Goal: Task Accomplishment & Management: Use online tool/utility

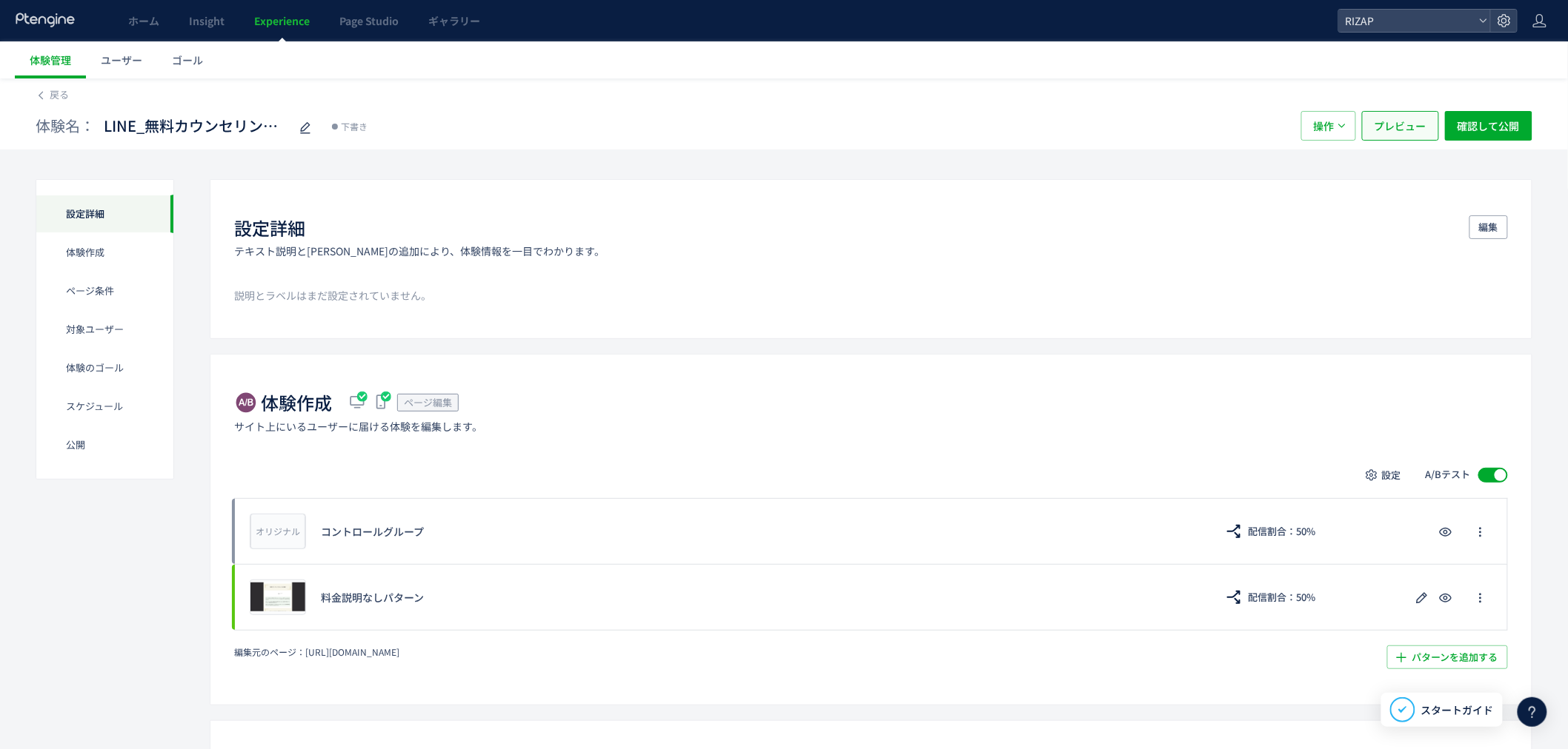
click at [1414, 131] on span "プレビュー" at bounding box center [1400, 125] width 52 height 30
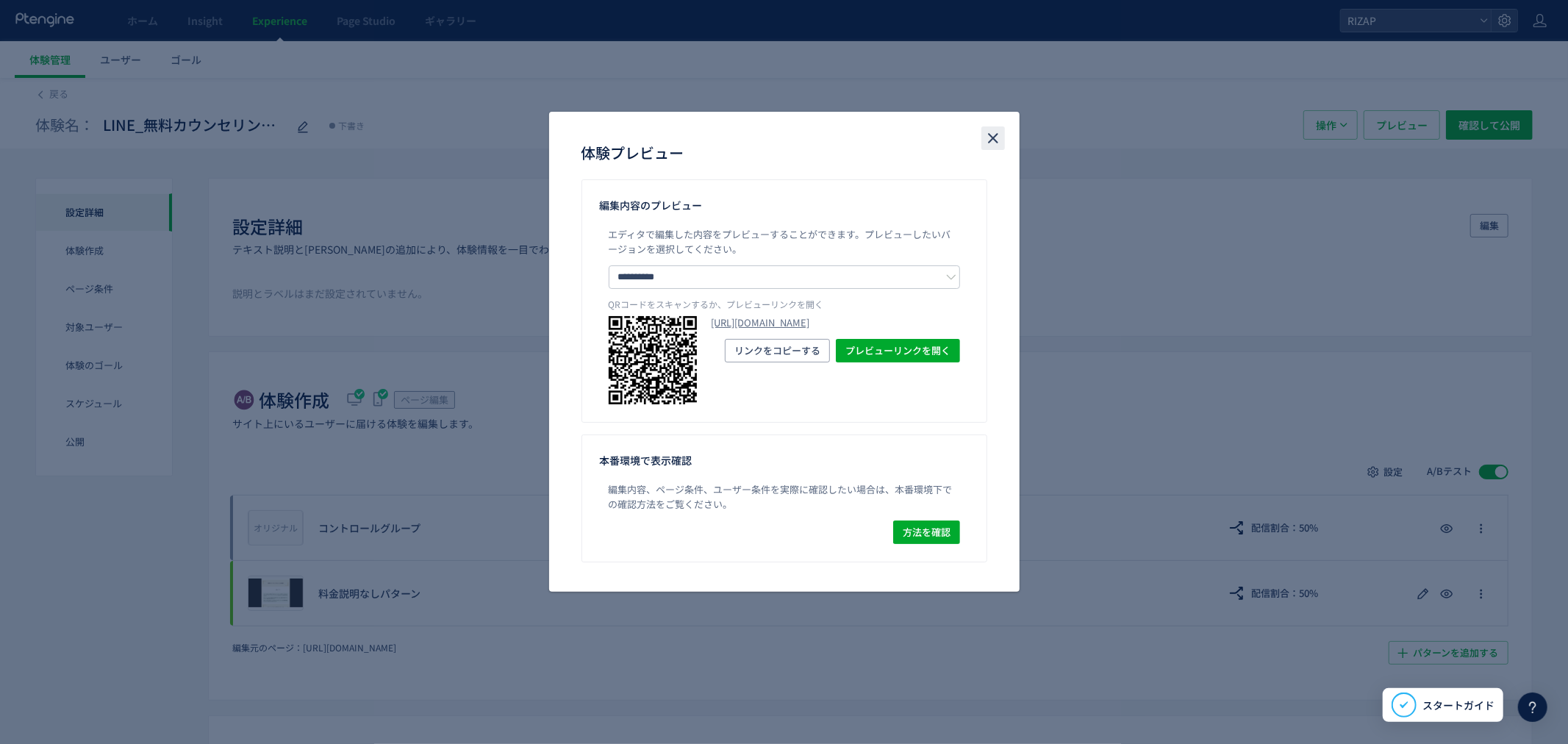
click at [986, 143] on icon "close" at bounding box center [993, 137] width 17 height 17
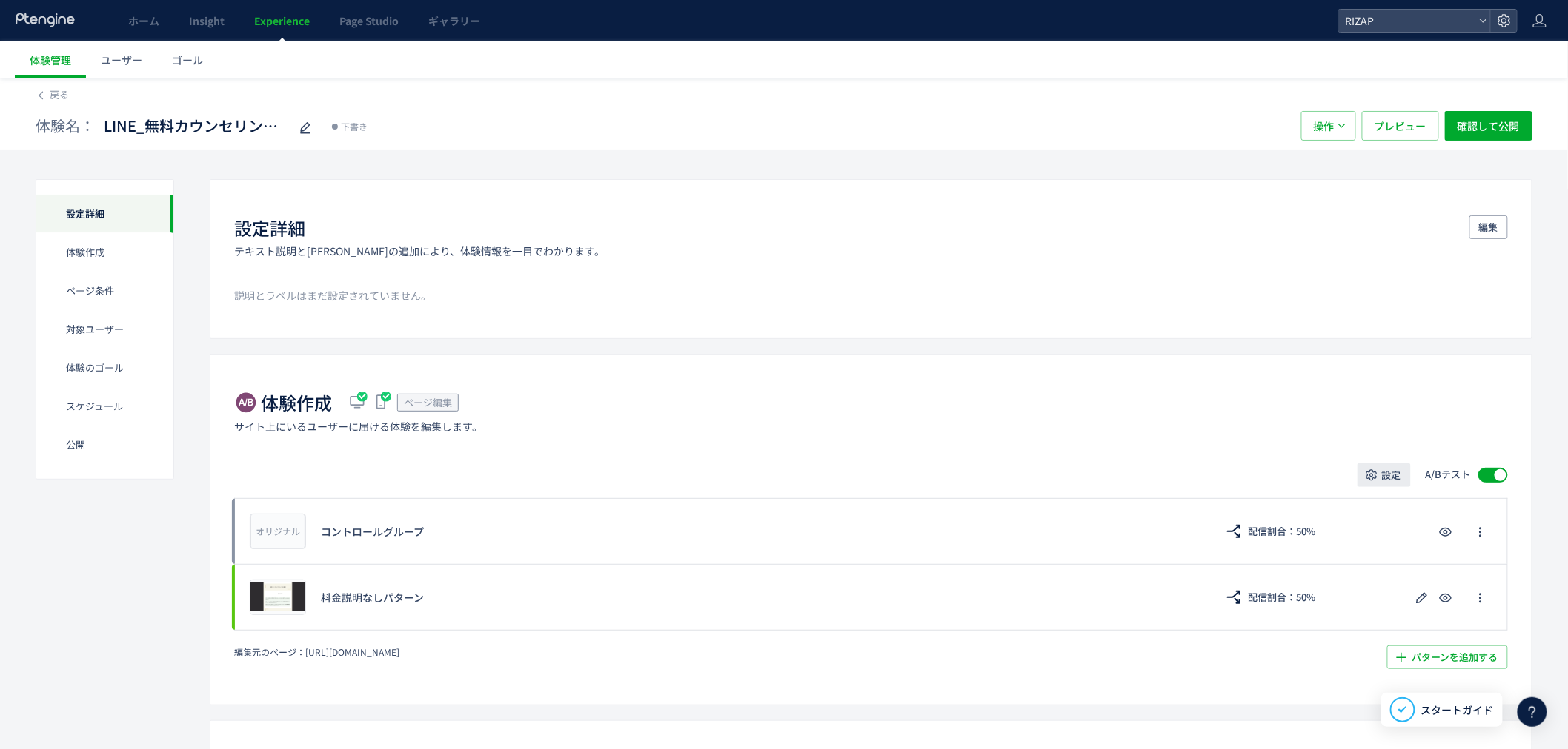
click at [1386, 482] on span "設定" at bounding box center [1391, 476] width 19 height 24
click at [1208, 431] on div "体験作成 ページ編集 サイト上にいるユーザーに届ける体験を編集します。" at bounding box center [871, 411] width 1274 height 43
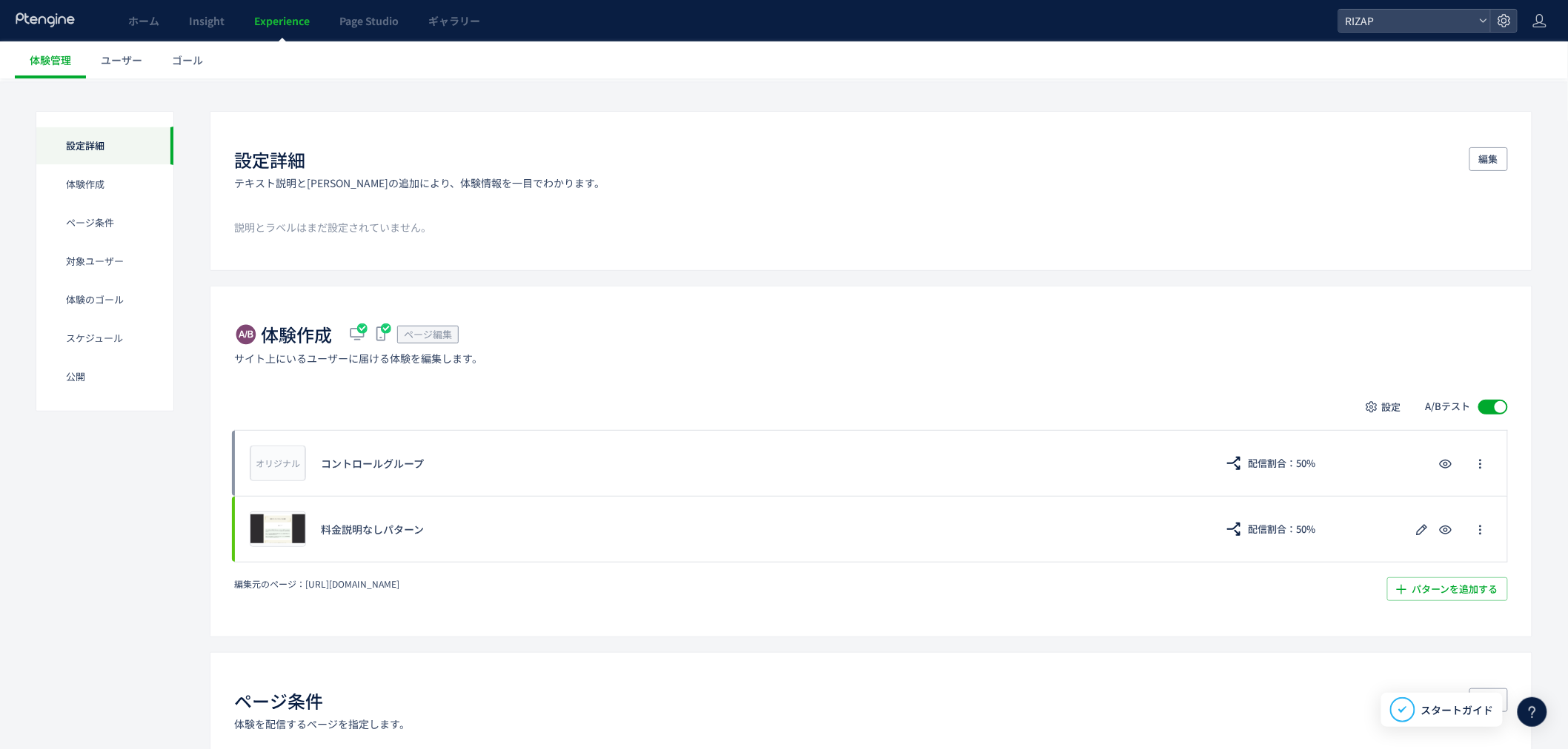
scroll to position [164, 0]
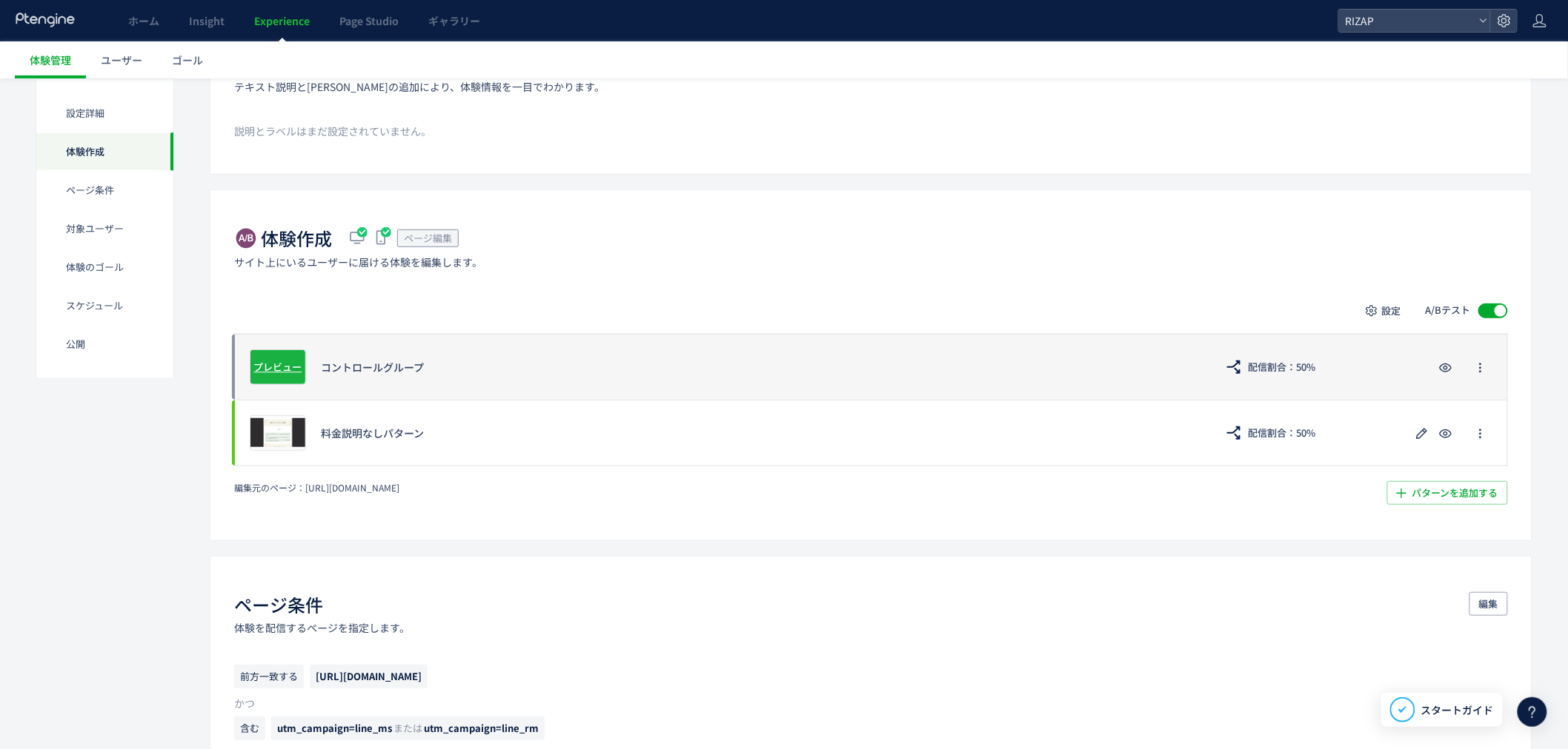
click at [268, 363] on span "プレビュー" at bounding box center [278, 366] width 48 height 14
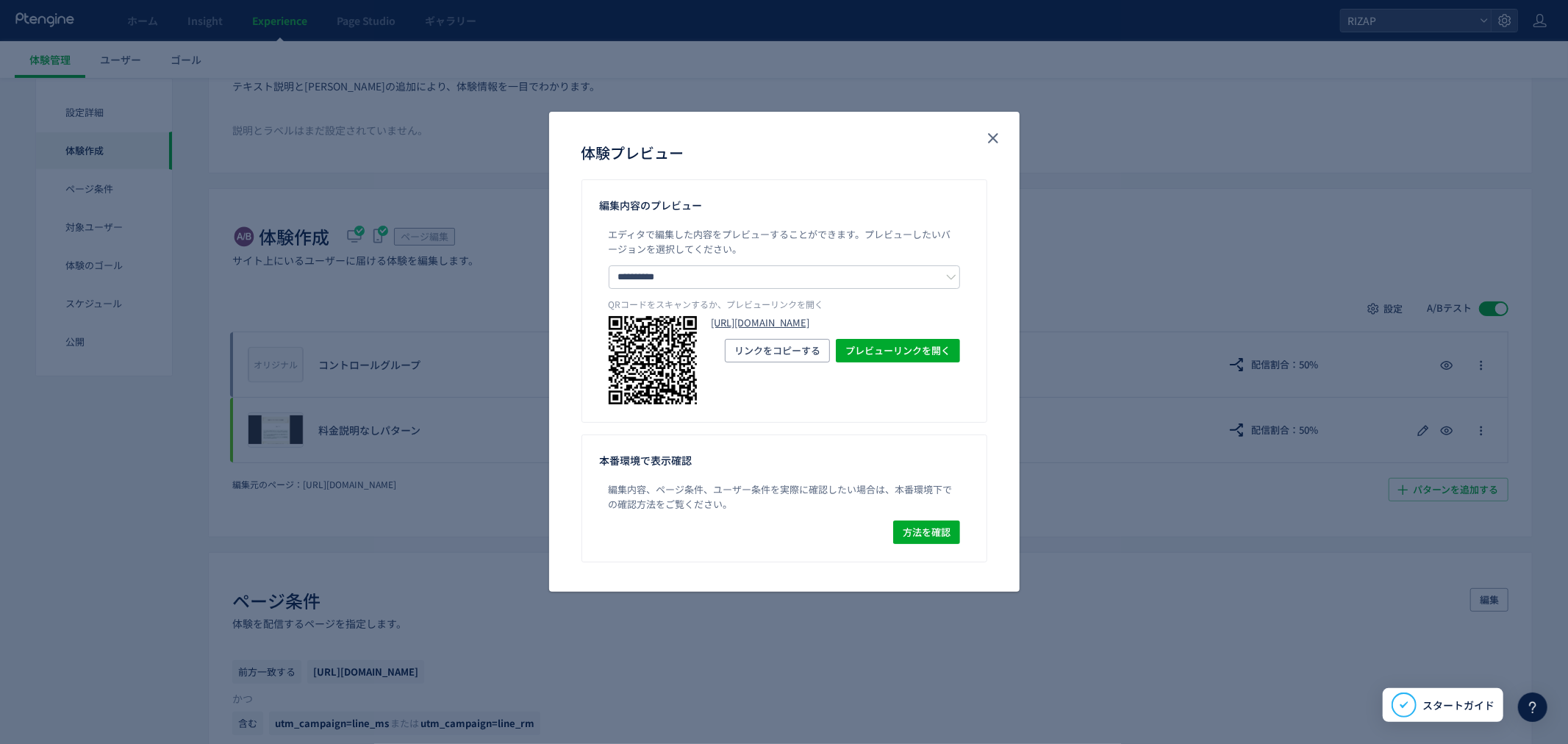
click at [752, 322] on link "[URL][DOMAIN_NAME]" at bounding box center [835, 323] width 248 height 14
click at [996, 137] on icon "close" at bounding box center [993, 137] width 17 height 17
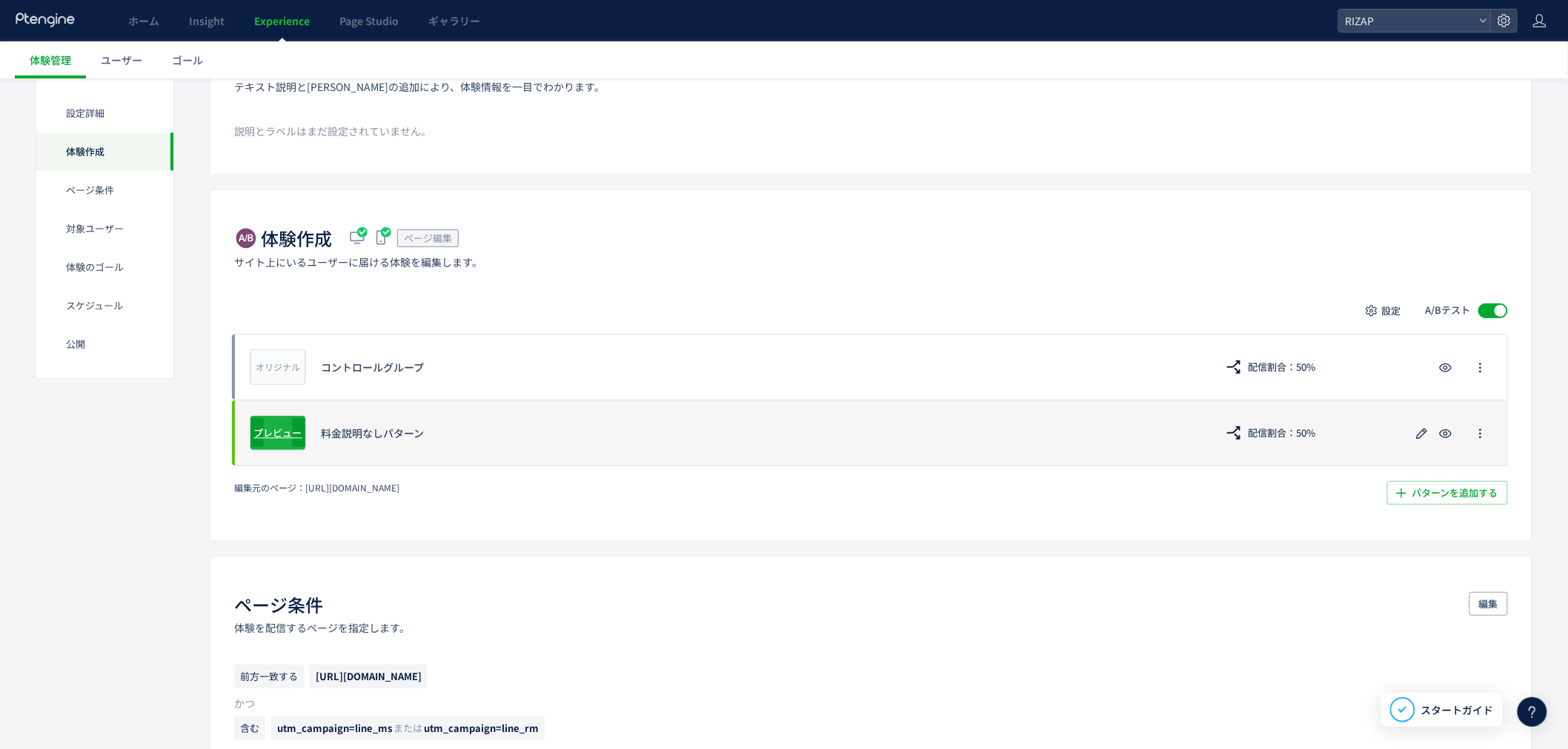
click at [286, 434] on span "プレビュー" at bounding box center [278, 433] width 48 height 14
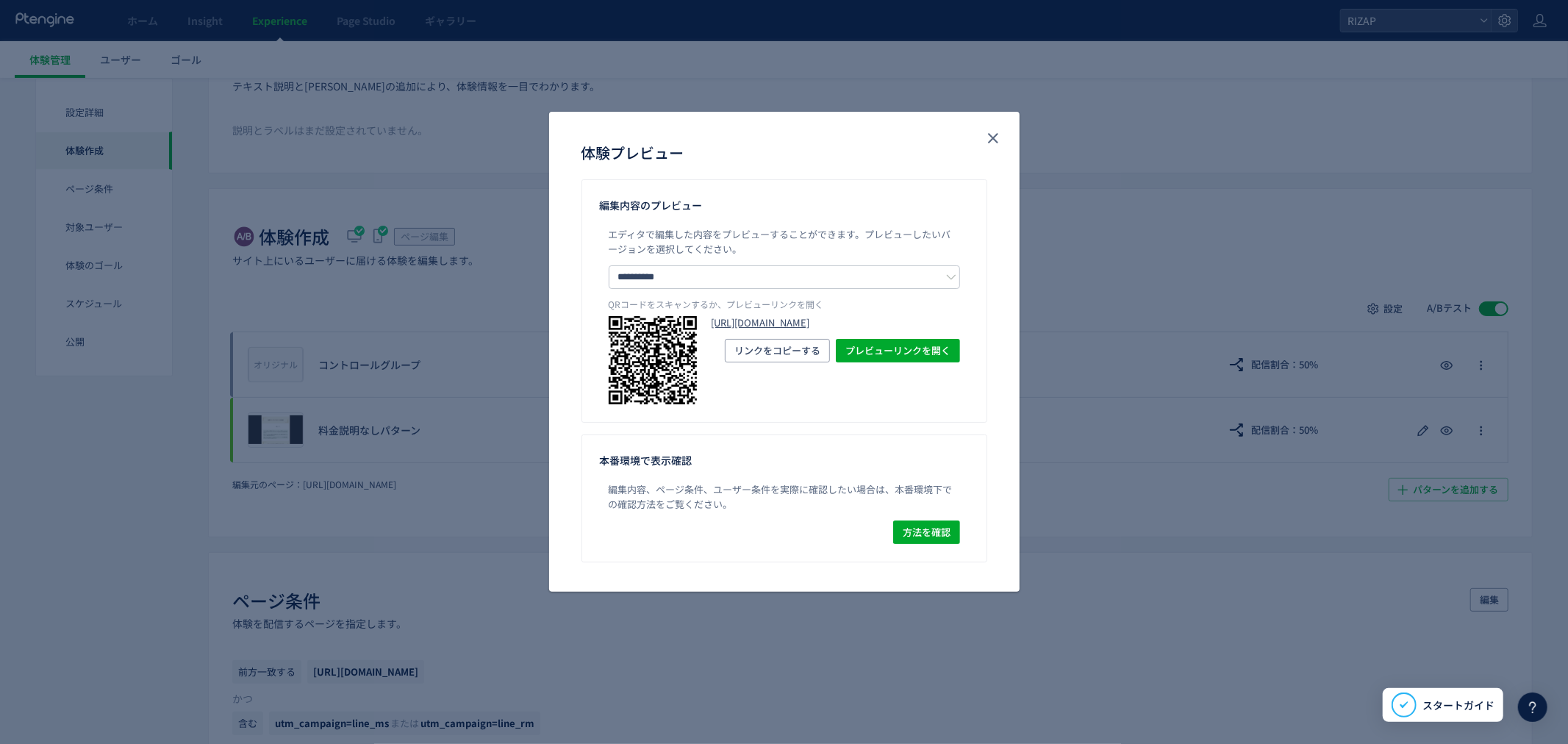
click at [792, 330] on link "[URL][DOMAIN_NAME]" at bounding box center [835, 323] width 248 height 14
click at [996, 144] on icon "close" at bounding box center [993, 137] width 17 height 17
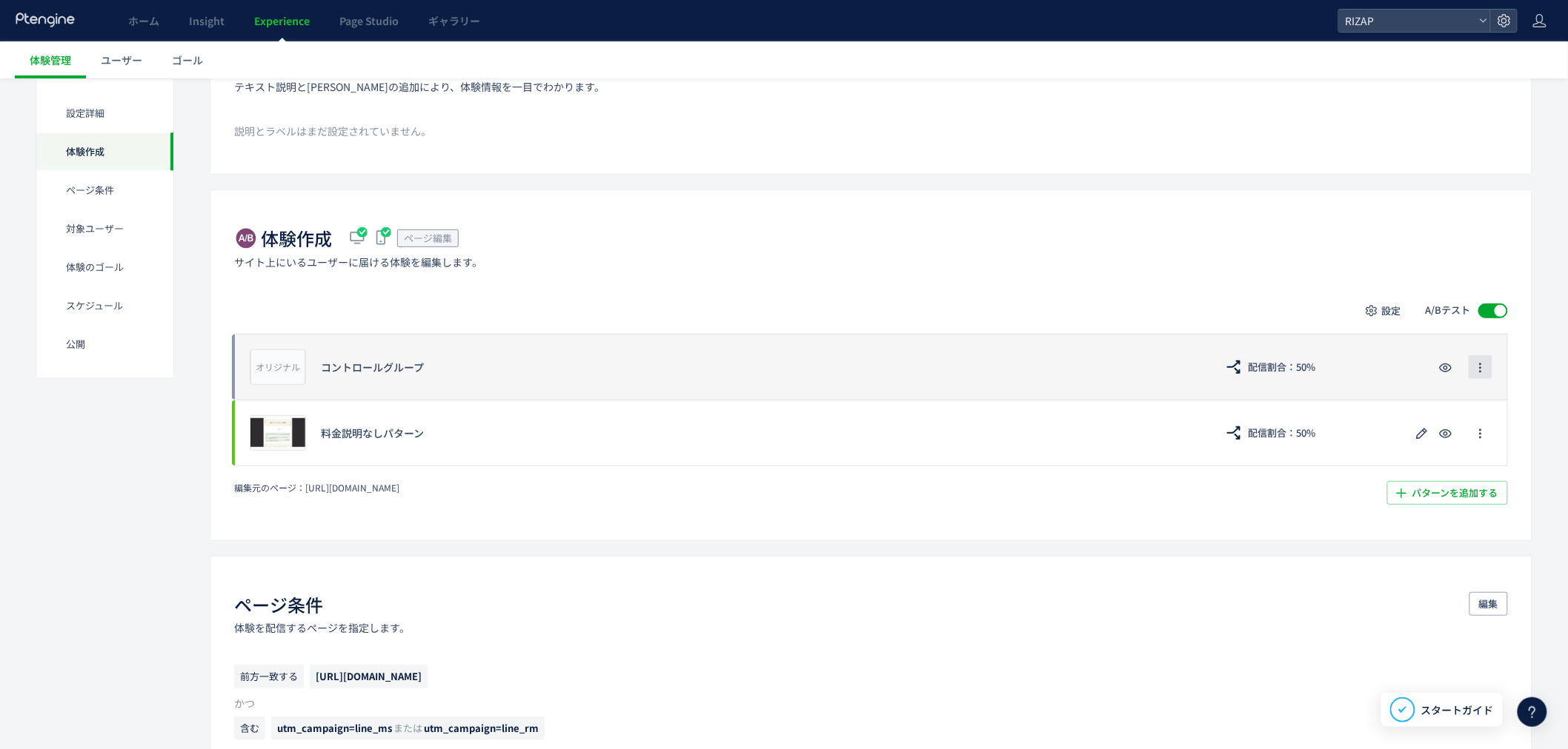
click at [1481, 371] on icon "button" at bounding box center [1479, 368] width 12 height 12
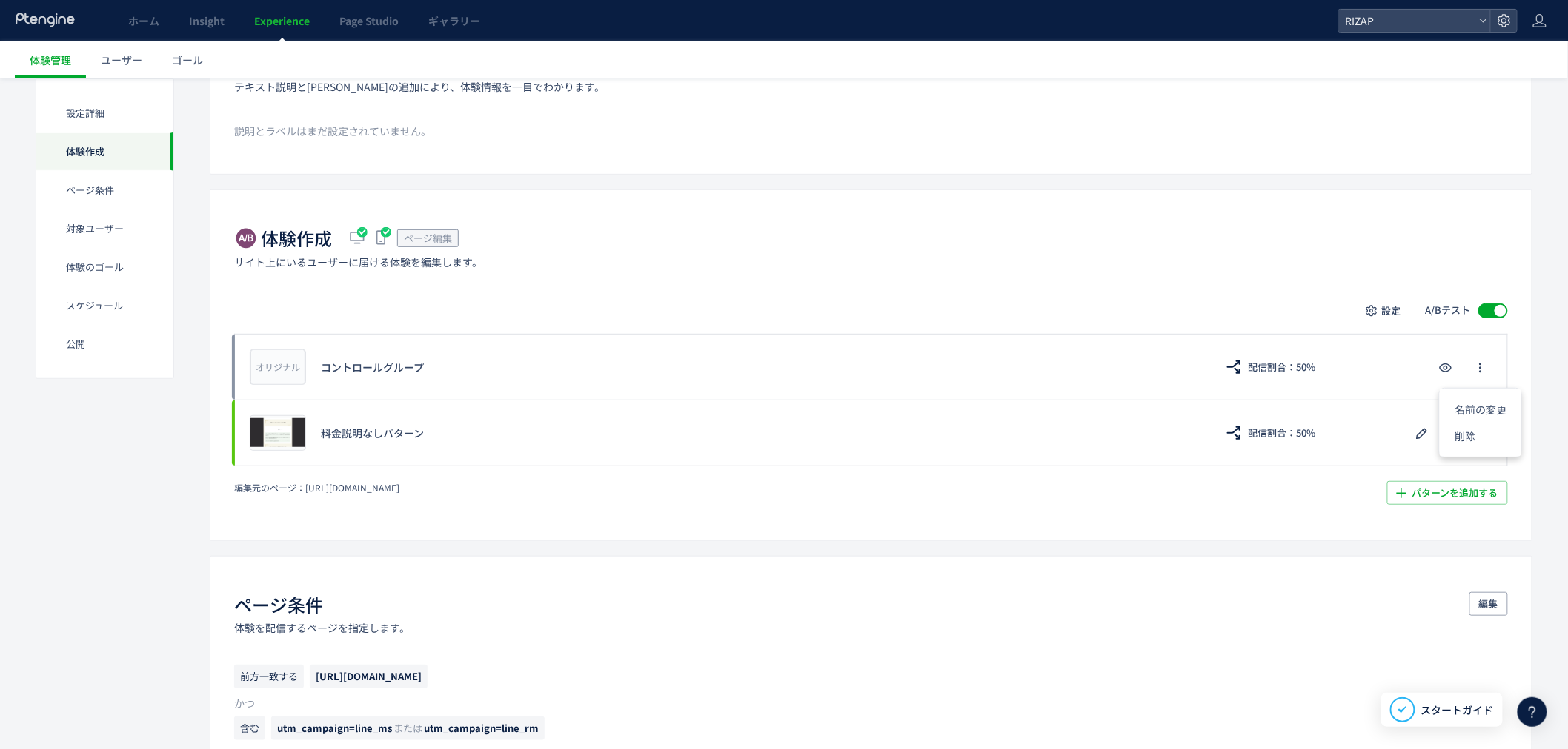
click at [1204, 291] on div "体験作成 ページ編集 サイト上にいるユーザーに届ける体験を編集します。 設定 A/Bテスト オリジナル プレビュー コントロールグループ 配信割合：50% プ…" at bounding box center [870, 364] width 1323 height 351
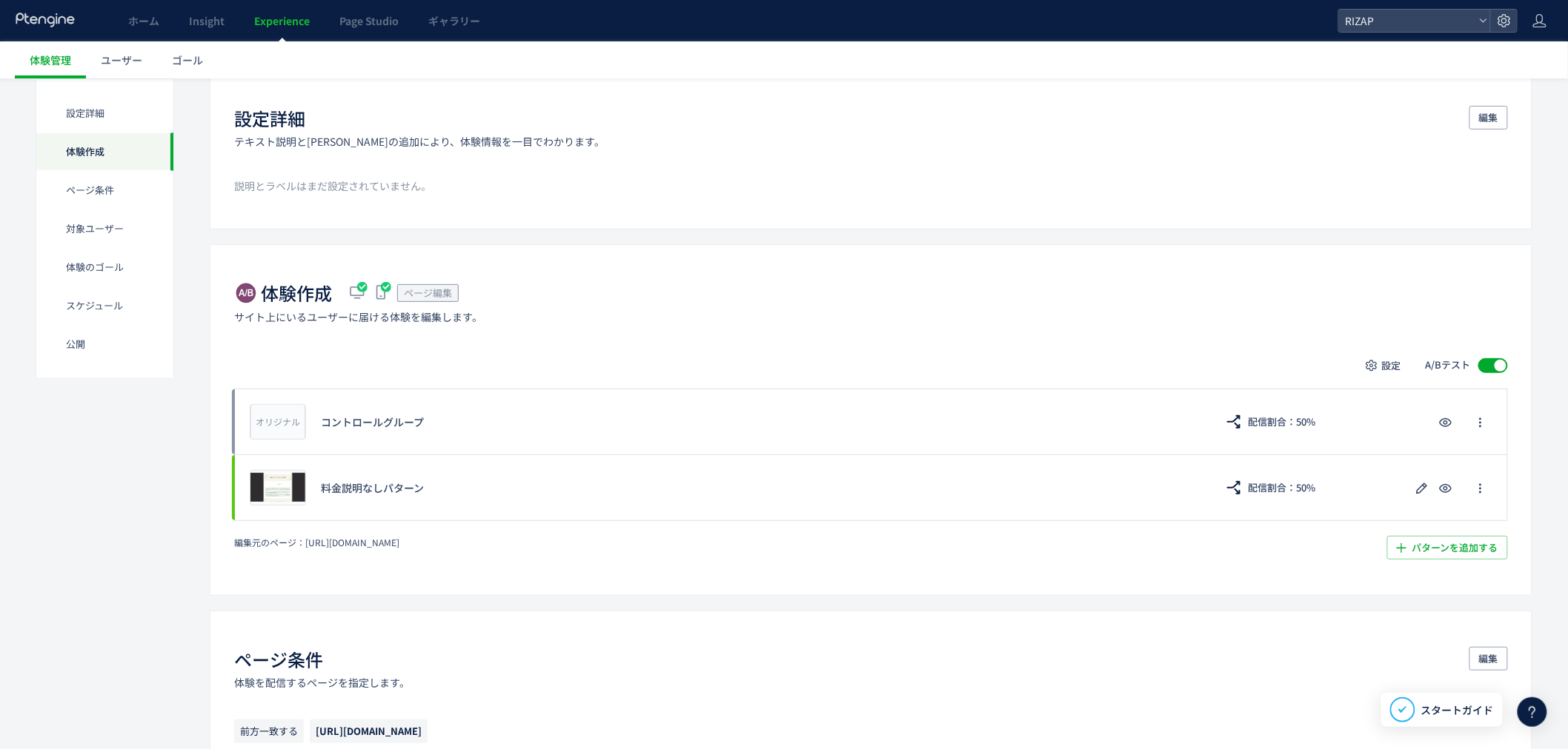
scroll to position [82, 0]
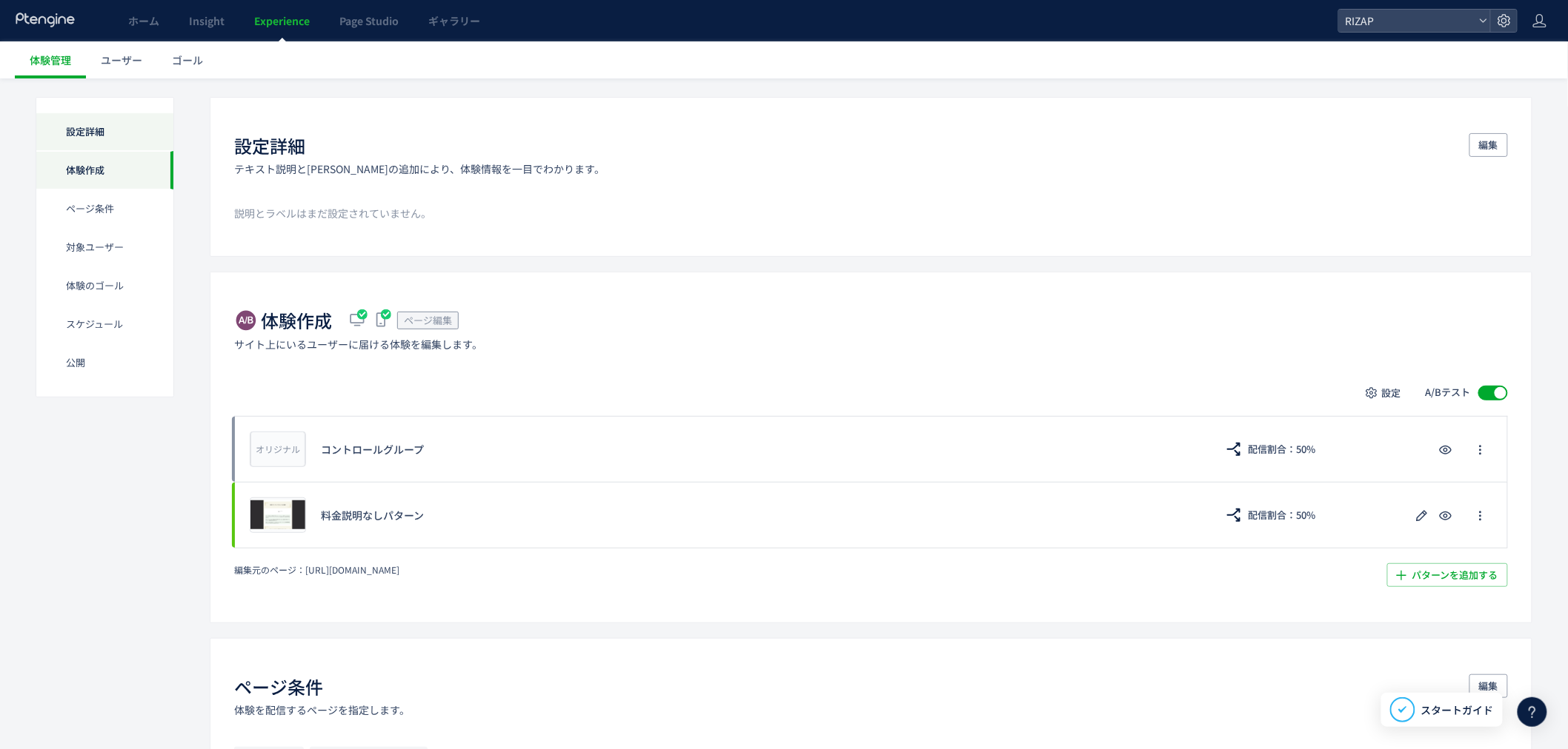
click at [87, 132] on div "設定詳細" at bounding box center [104, 132] width 138 height 39
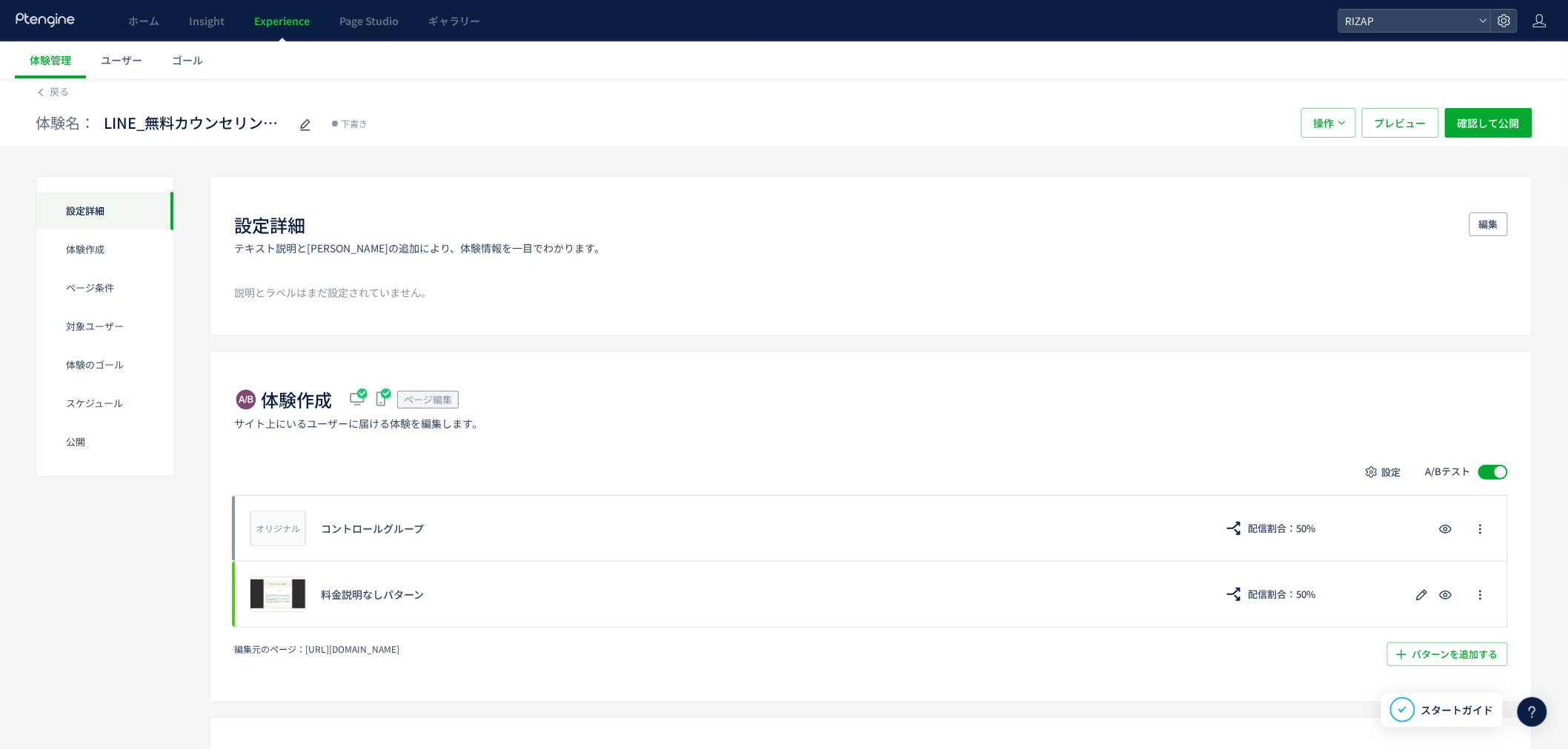
scroll to position [0, 0]
click at [99, 213] on div "設定詳細" at bounding box center [104, 214] width 138 height 39
click at [100, 220] on div "設定詳細" at bounding box center [104, 214] width 138 height 39
click at [271, 24] on span "Experience" at bounding box center [281, 20] width 55 height 15
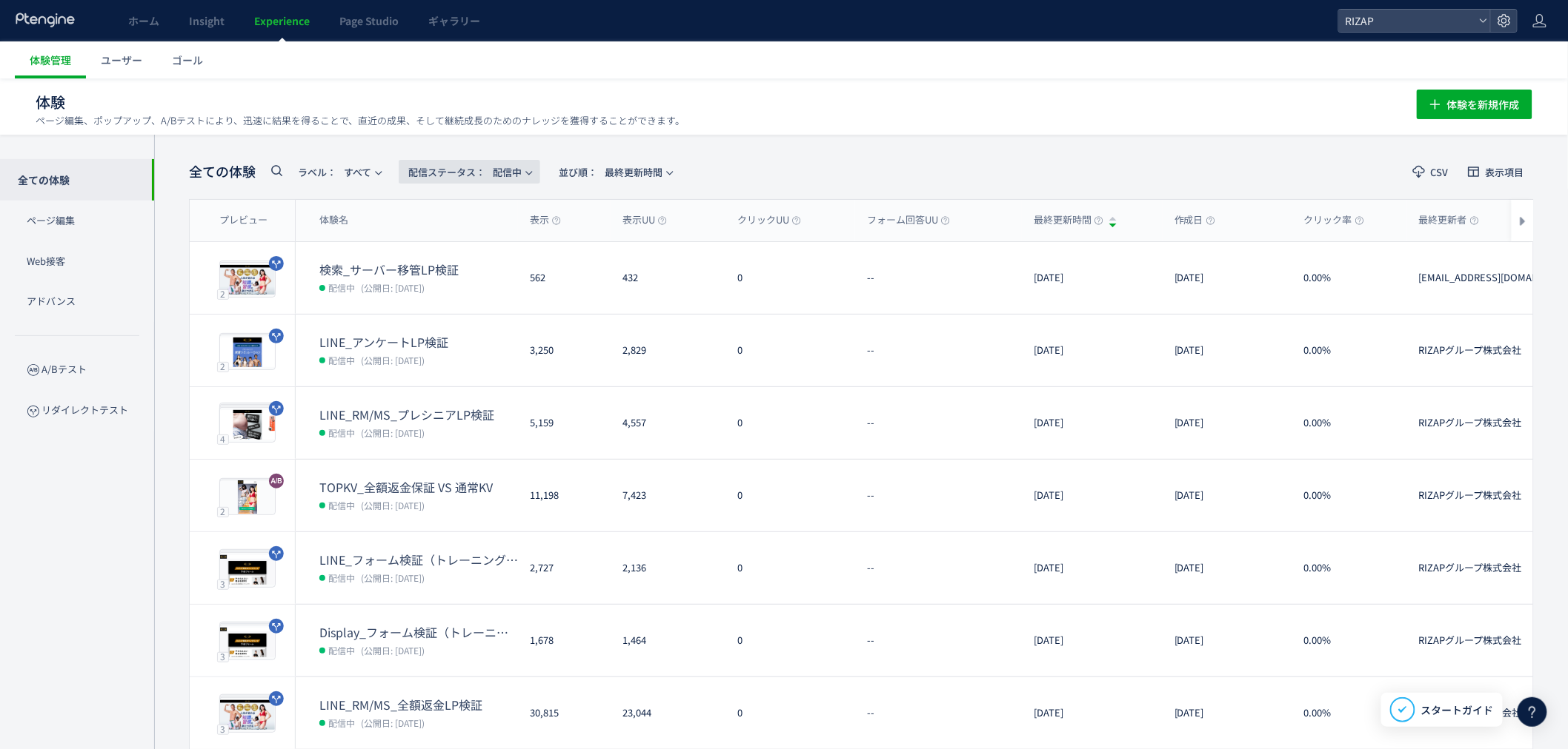
click at [521, 167] on span "配信ステータス​： 配信中" at bounding box center [464, 172] width 114 height 24
click at [479, 268] on li "予約中" at bounding box center [473, 267] width 61 height 27
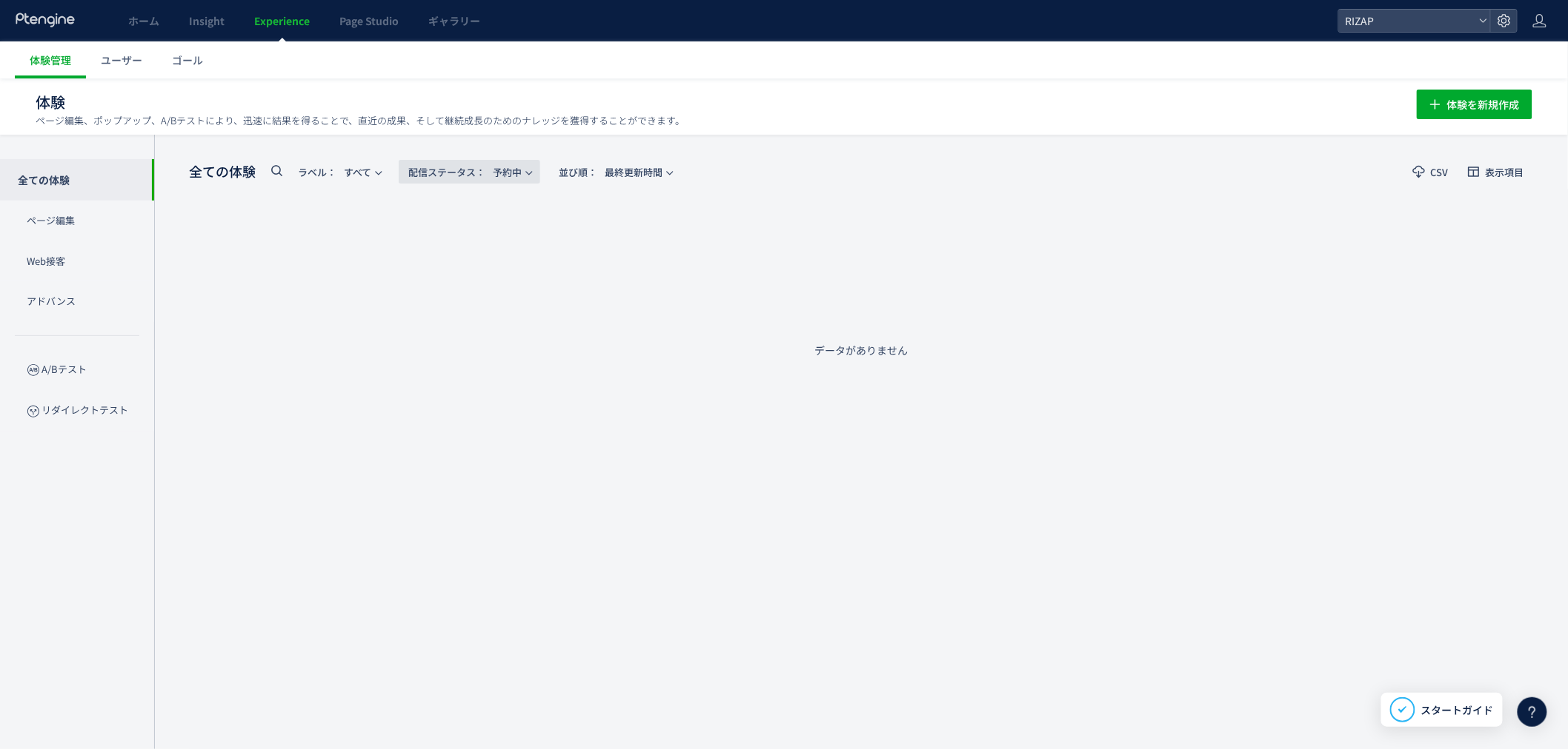
click at [521, 171] on span "配信ステータス​： 予約中" at bounding box center [464, 172] width 114 height 24
click at [482, 320] on li "下書き" at bounding box center [473, 319] width 61 height 27
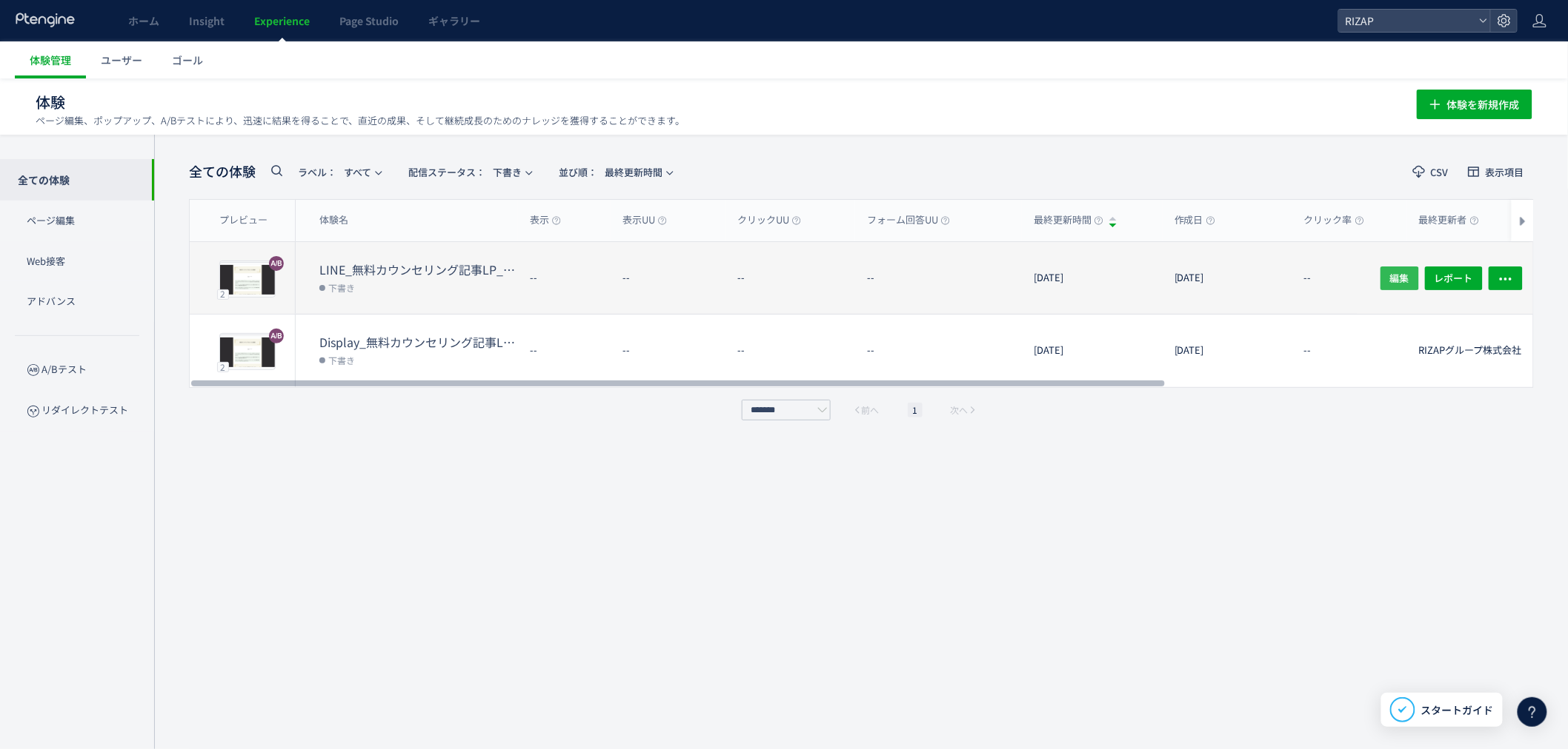
click at [1401, 283] on span "編集" at bounding box center [1399, 278] width 19 height 24
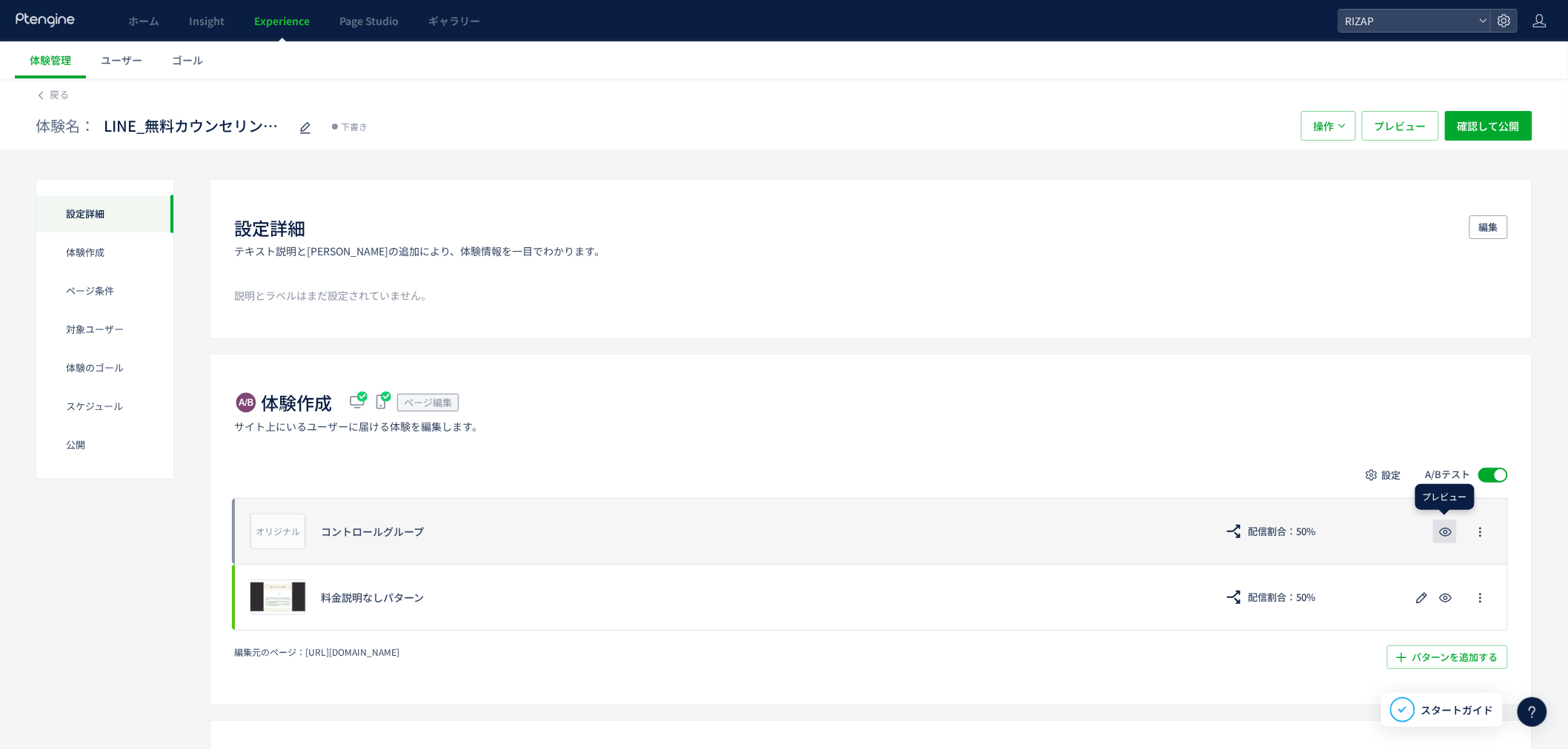
click at [1446, 538] on icon "button" at bounding box center [1444, 532] width 18 height 18
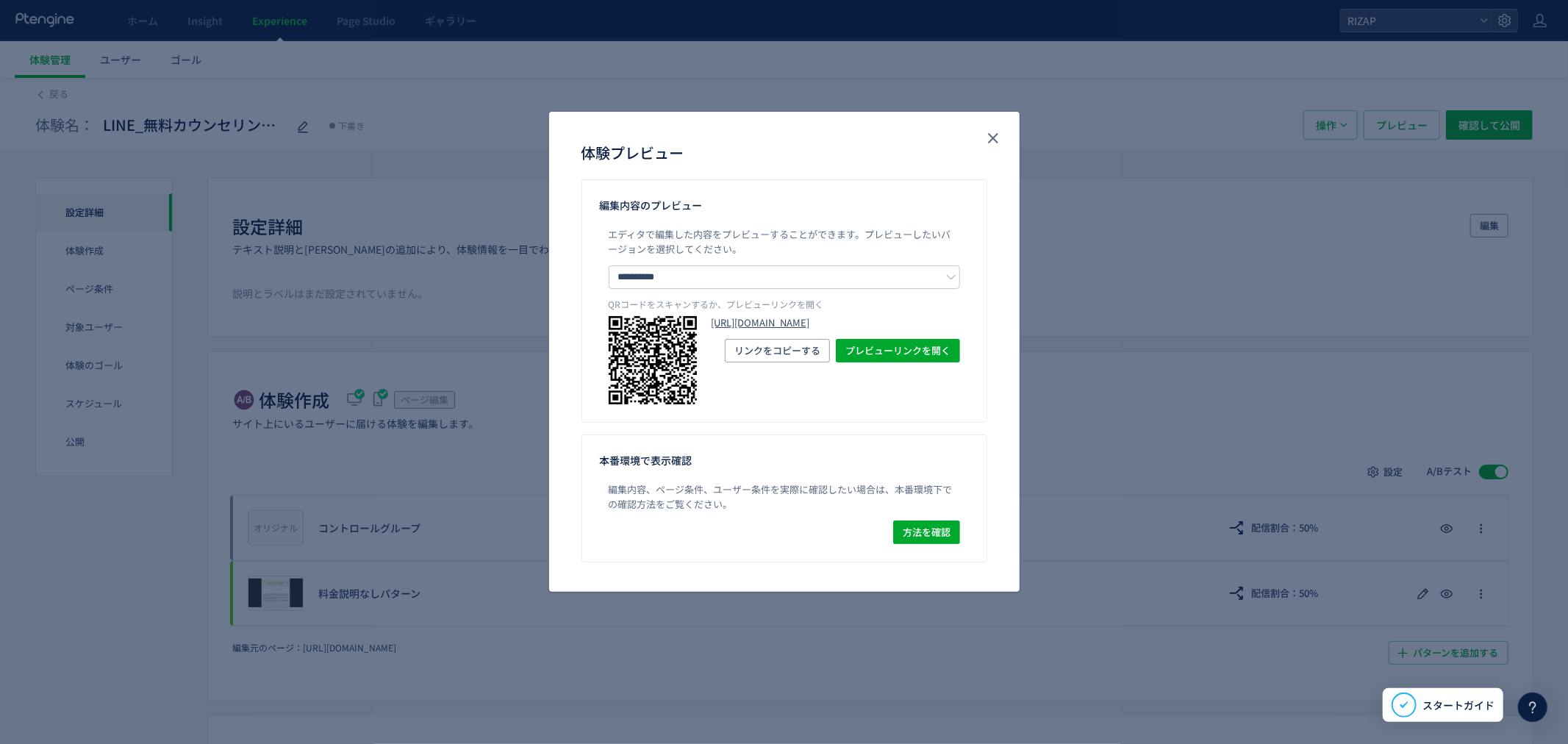
click at [857, 325] on link "[URL][DOMAIN_NAME]" at bounding box center [835, 323] width 248 height 14
click at [989, 137] on icon "close" at bounding box center [993, 137] width 17 height 17
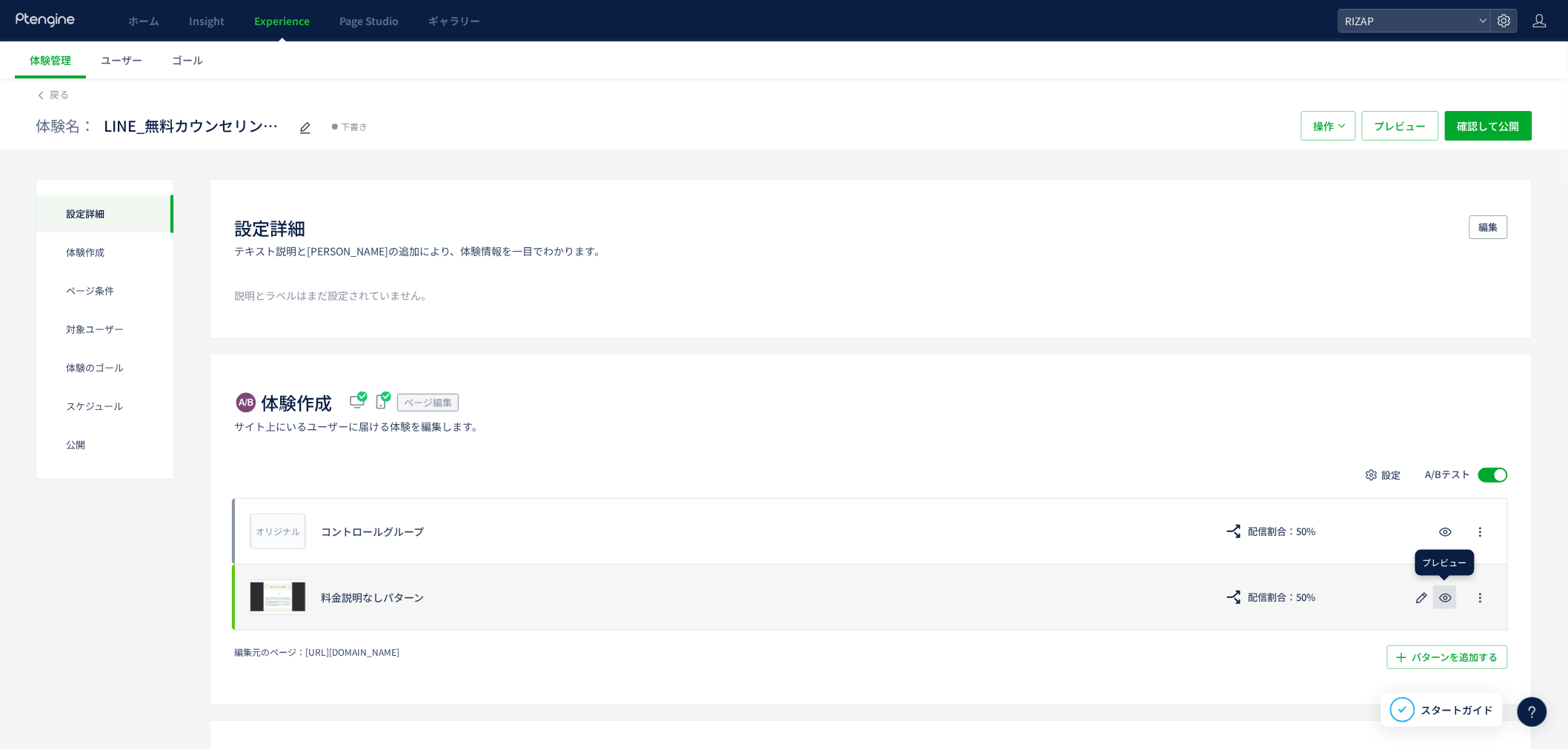
click at [1444, 597] on use "button" at bounding box center [1446, 599] width 13 height 9
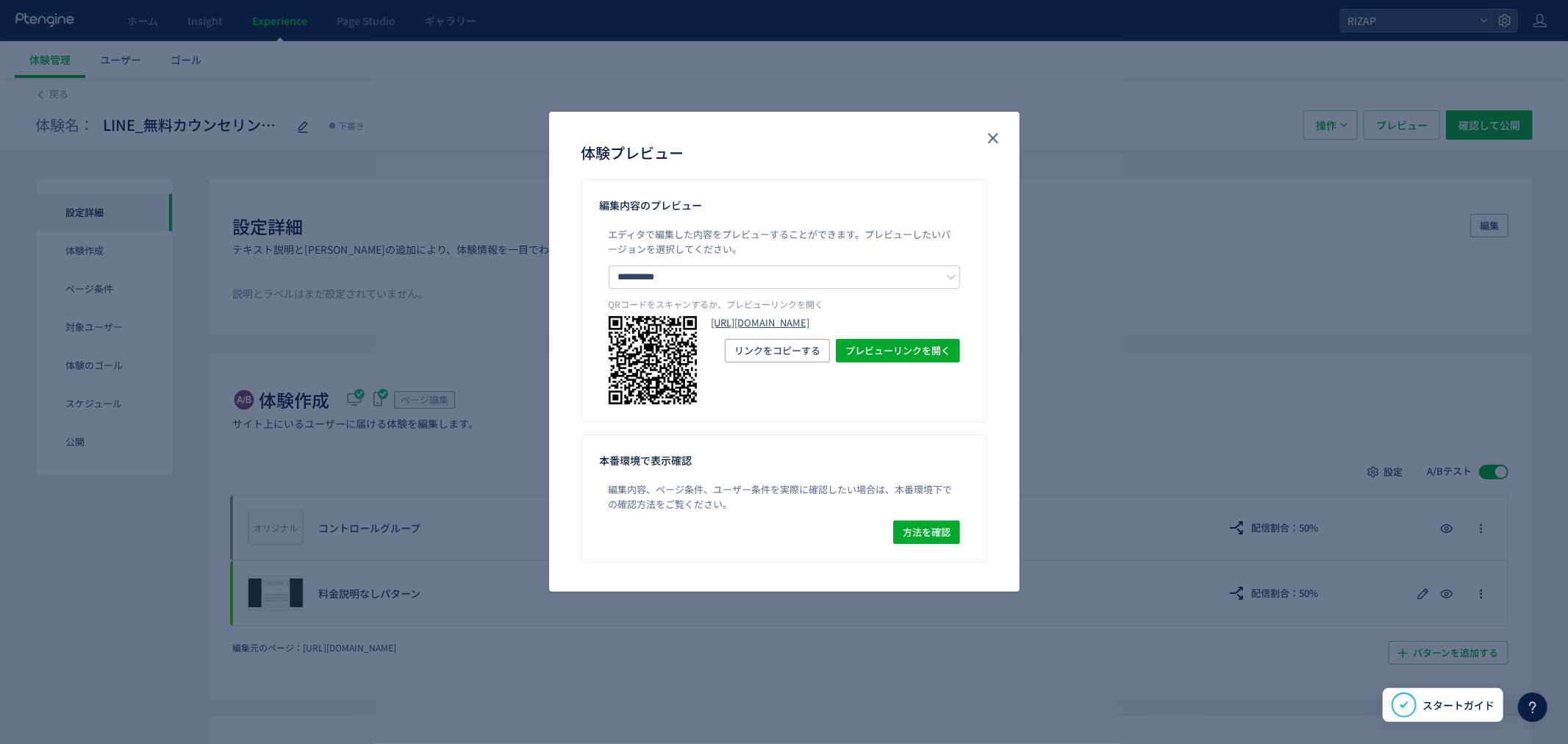
click at [882, 330] on link "[URL][DOMAIN_NAME]" at bounding box center [835, 323] width 248 height 14
click at [990, 135] on use "close" at bounding box center [993, 137] width 10 height 10
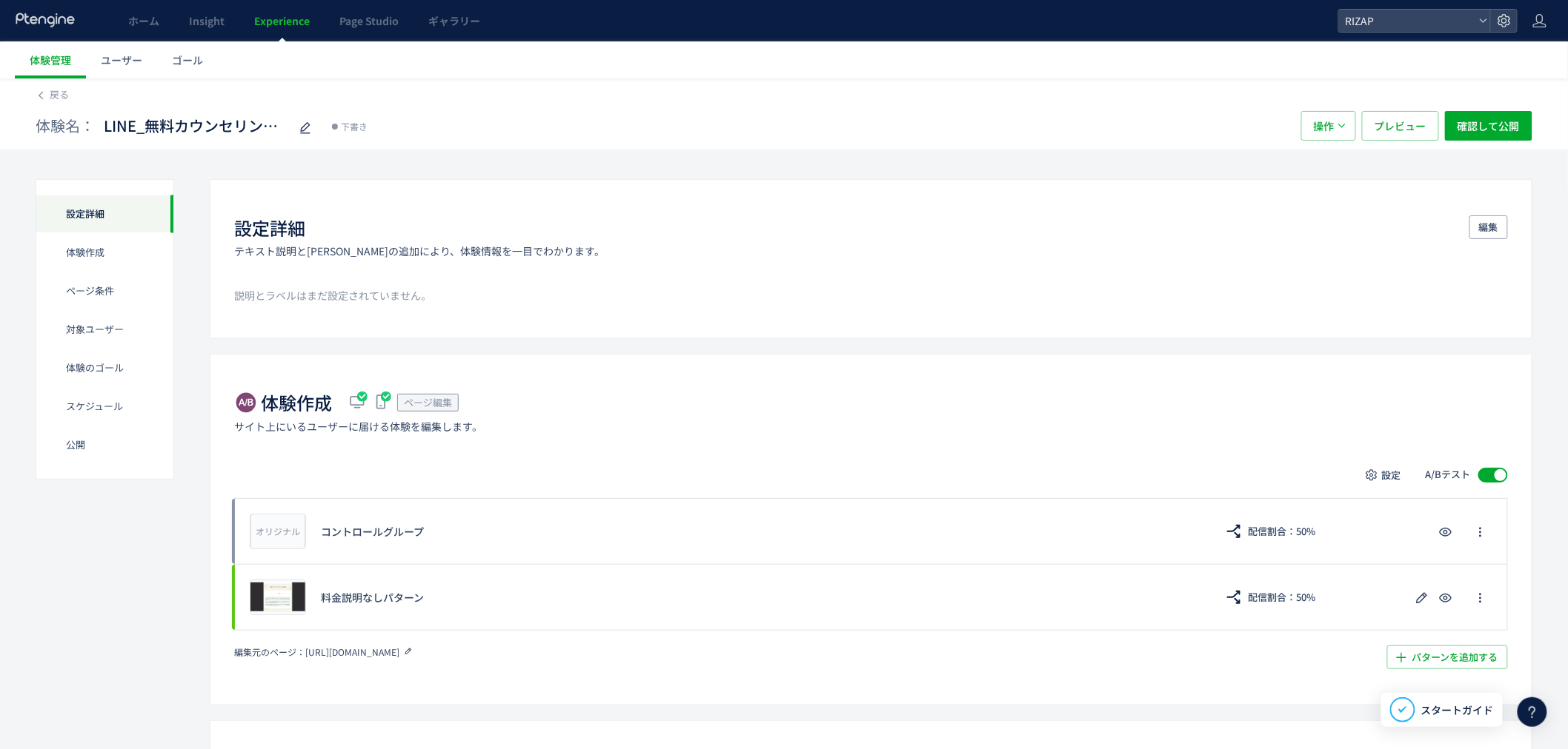
drag, startPoint x: 450, startPoint y: 653, endPoint x: 301, endPoint y: 657, distance: 149.1
click at [301, 657] on div "編集元のページ： [URL][DOMAIN_NAME]" at bounding box center [616, 652] width 764 height 13
copy div "編集元のページ： [URL][DOMAIN_NAME]"
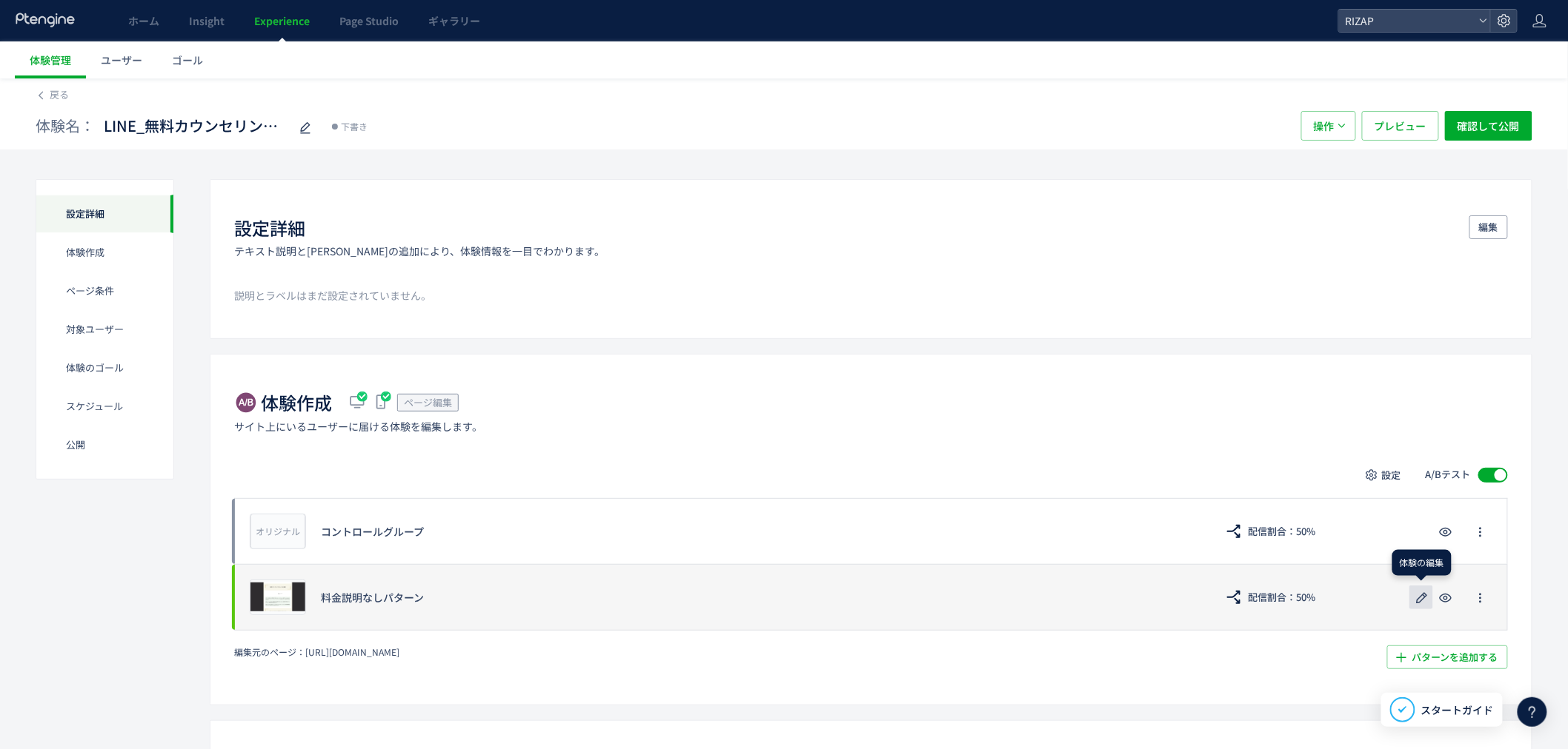
click at [1426, 599] on icon "button" at bounding box center [1421, 598] width 18 height 18
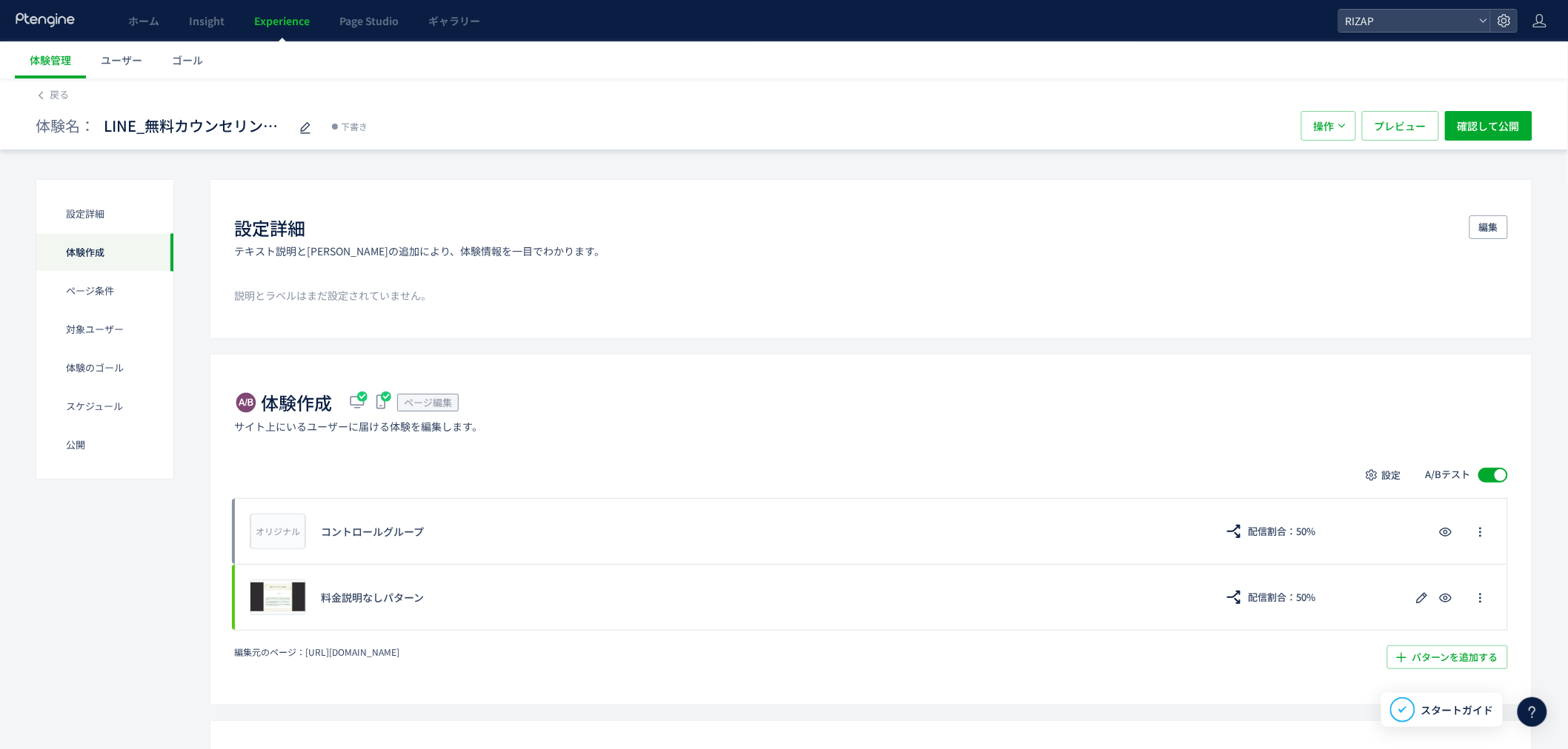
scroll to position [246, 0]
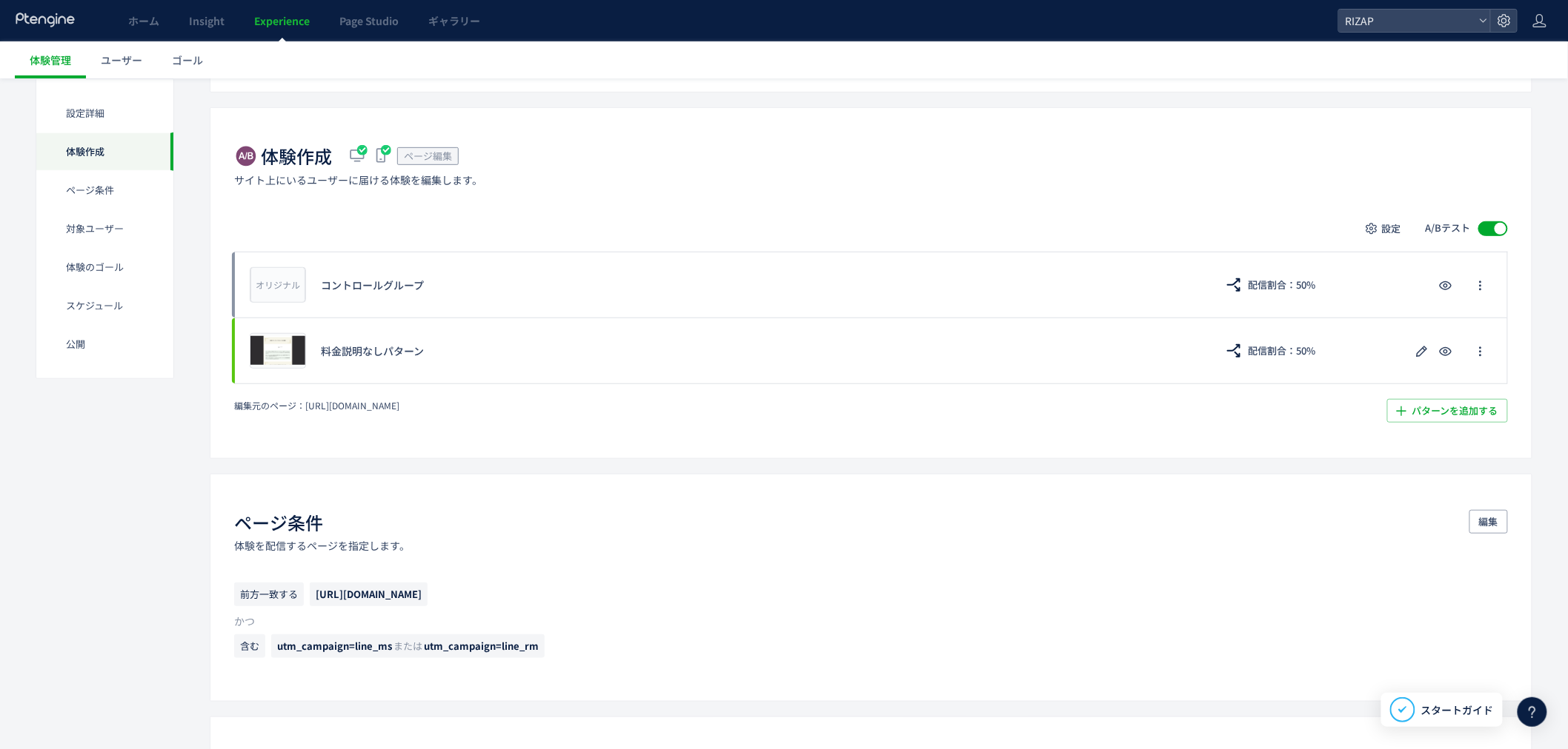
click at [579, 432] on div "体験作成 ページ編集 サイト上にいるユーザーに届ける体験を編集します。 設定 A/Bテスト オリジナル プレビュー コントロールグループ 配信割合：50% プ…" at bounding box center [870, 282] width 1323 height 351
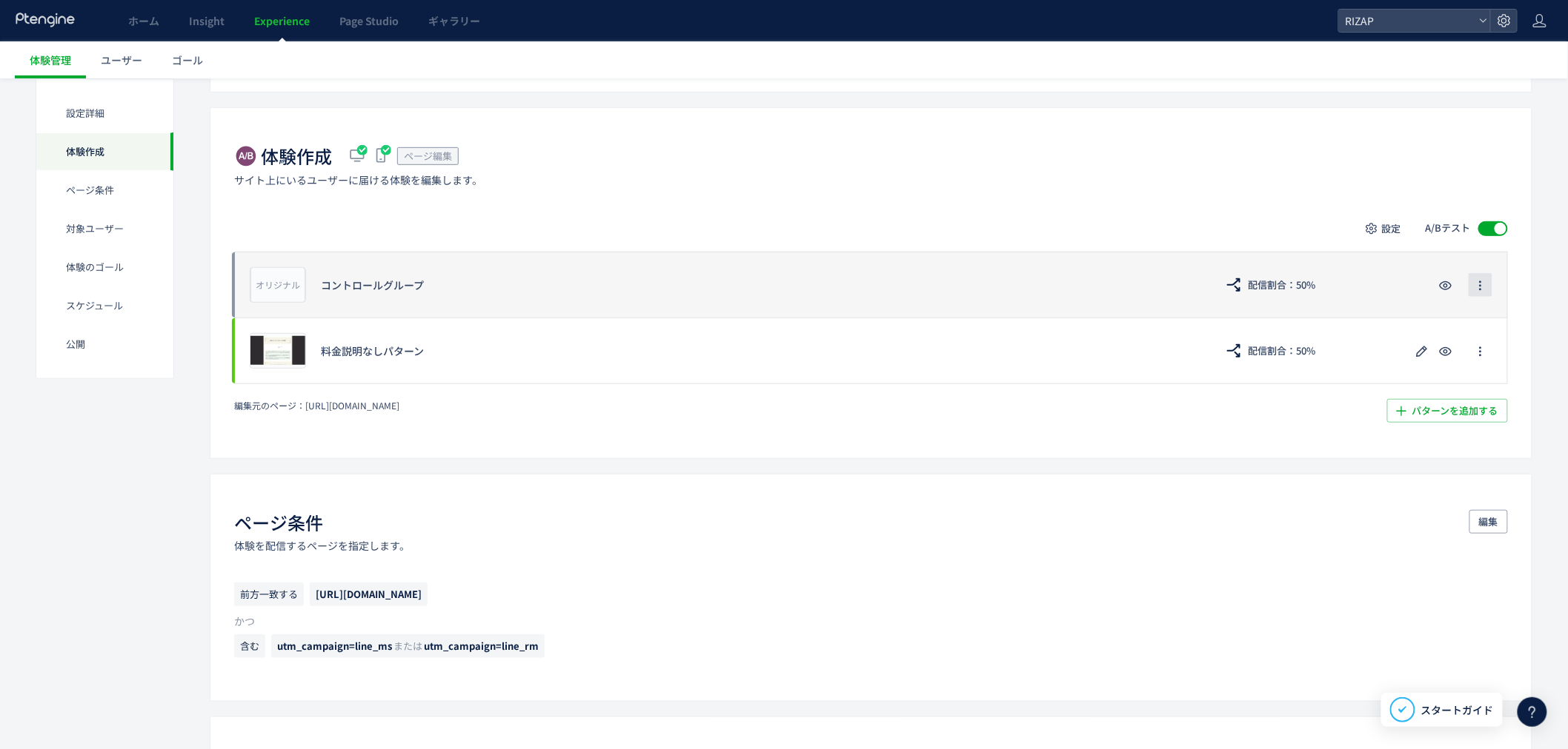
click at [1478, 283] on icon "button" at bounding box center [1479, 285] width 12 height 12
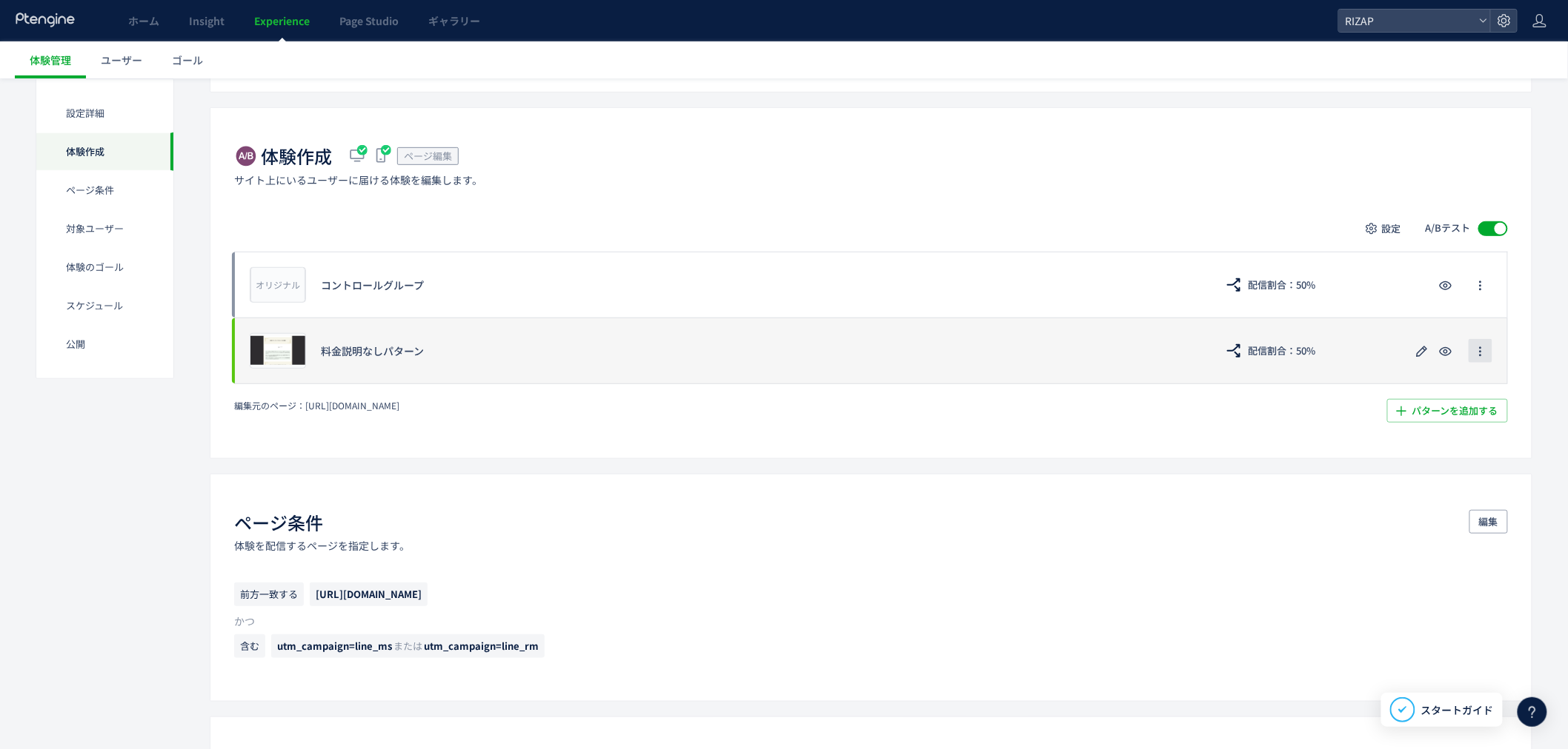
click at [1487, 345] on button "button" at bounding box center [1480, 351] width 24 height 24
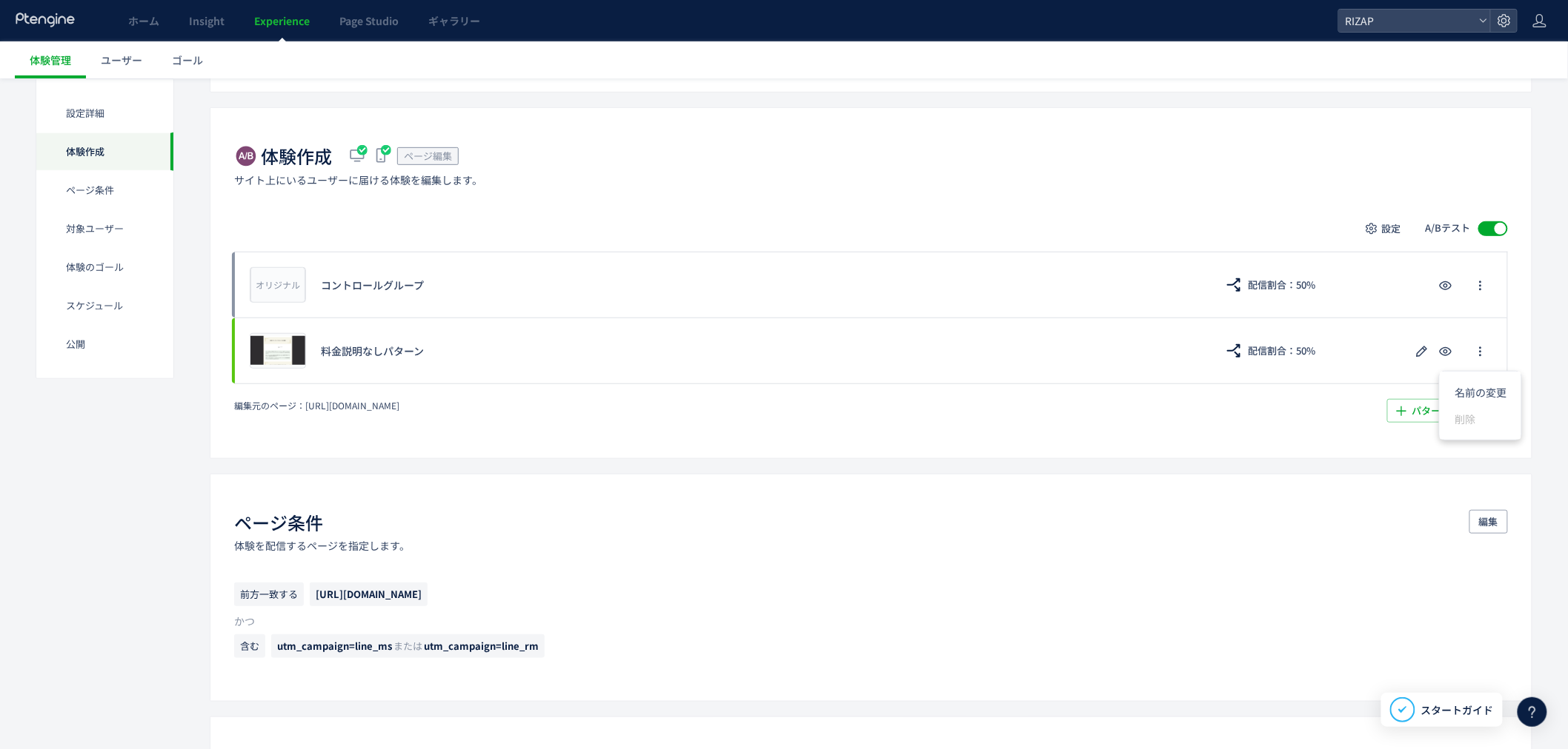
click at [1527, 321] on div "体験作成 ページ編集 サイト上にいるユーザーに届ける体験を編集します。 設定 A/Bテスト オリジナル プレビュー コントロールグループ 配信割合：50% プ…" at bounding box center [870, 282] width 1323 height 351
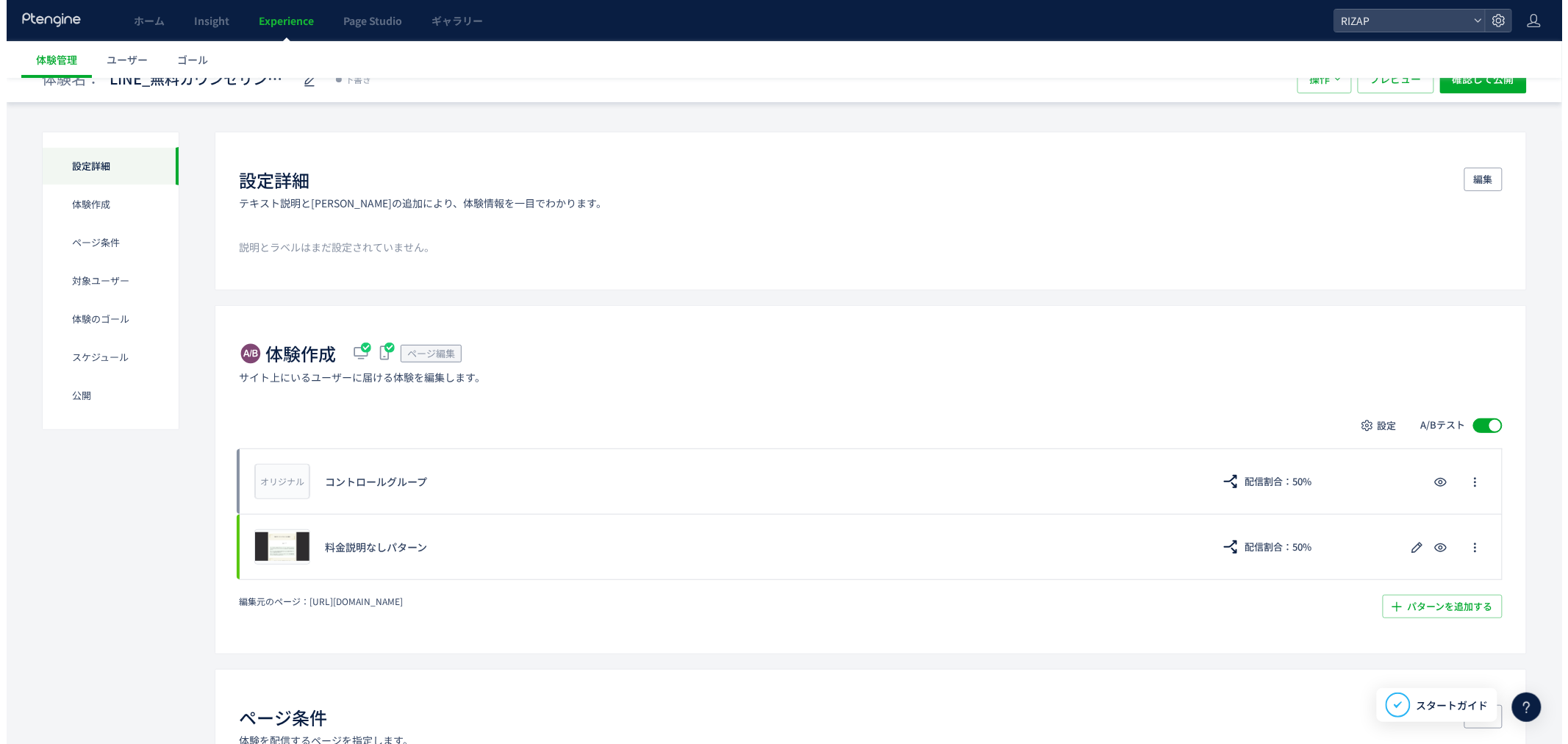
scroll to position [0, 0]
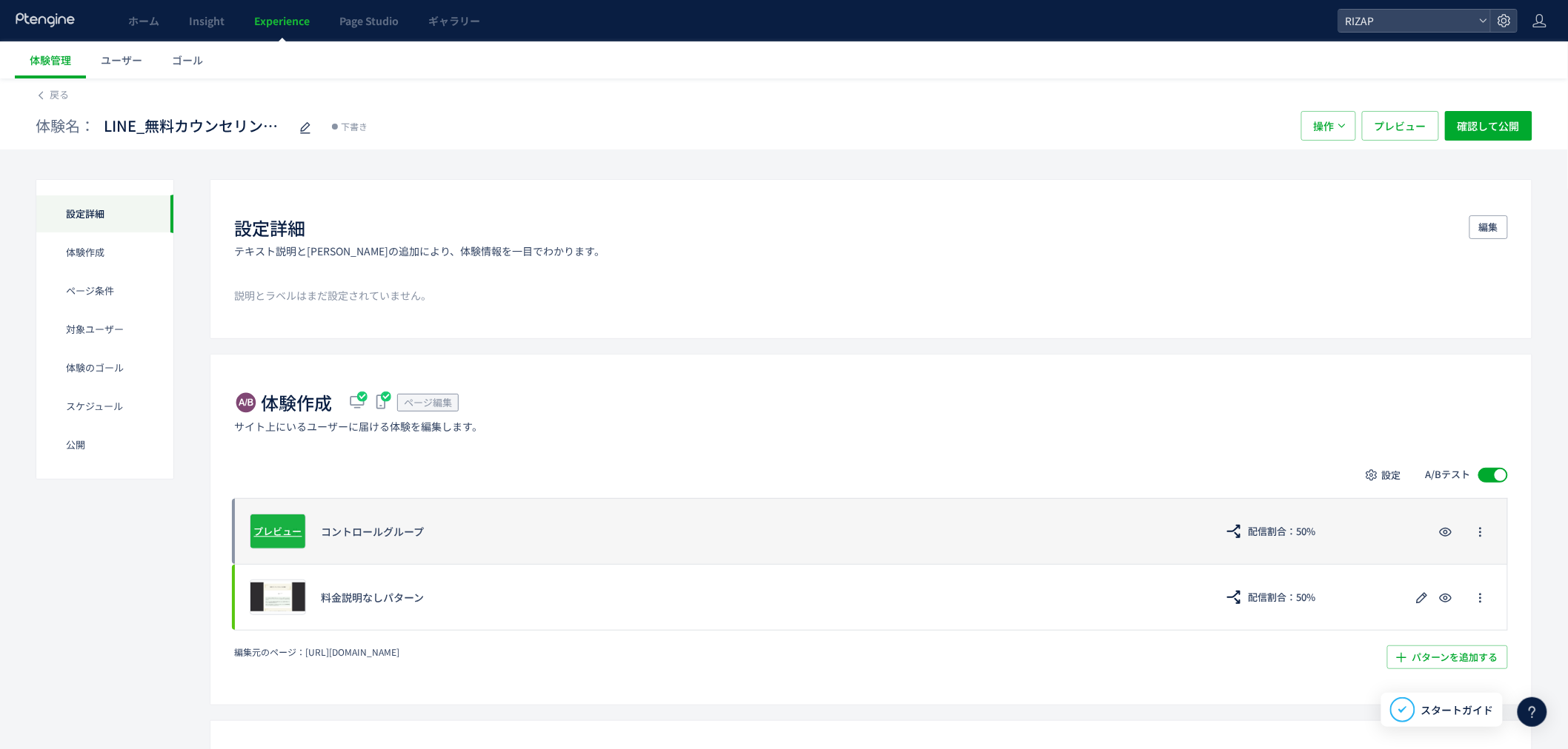
click at [282, 520] on div "オリジナル プレビュー" at bounding box center [278, 531] width 56 height 36
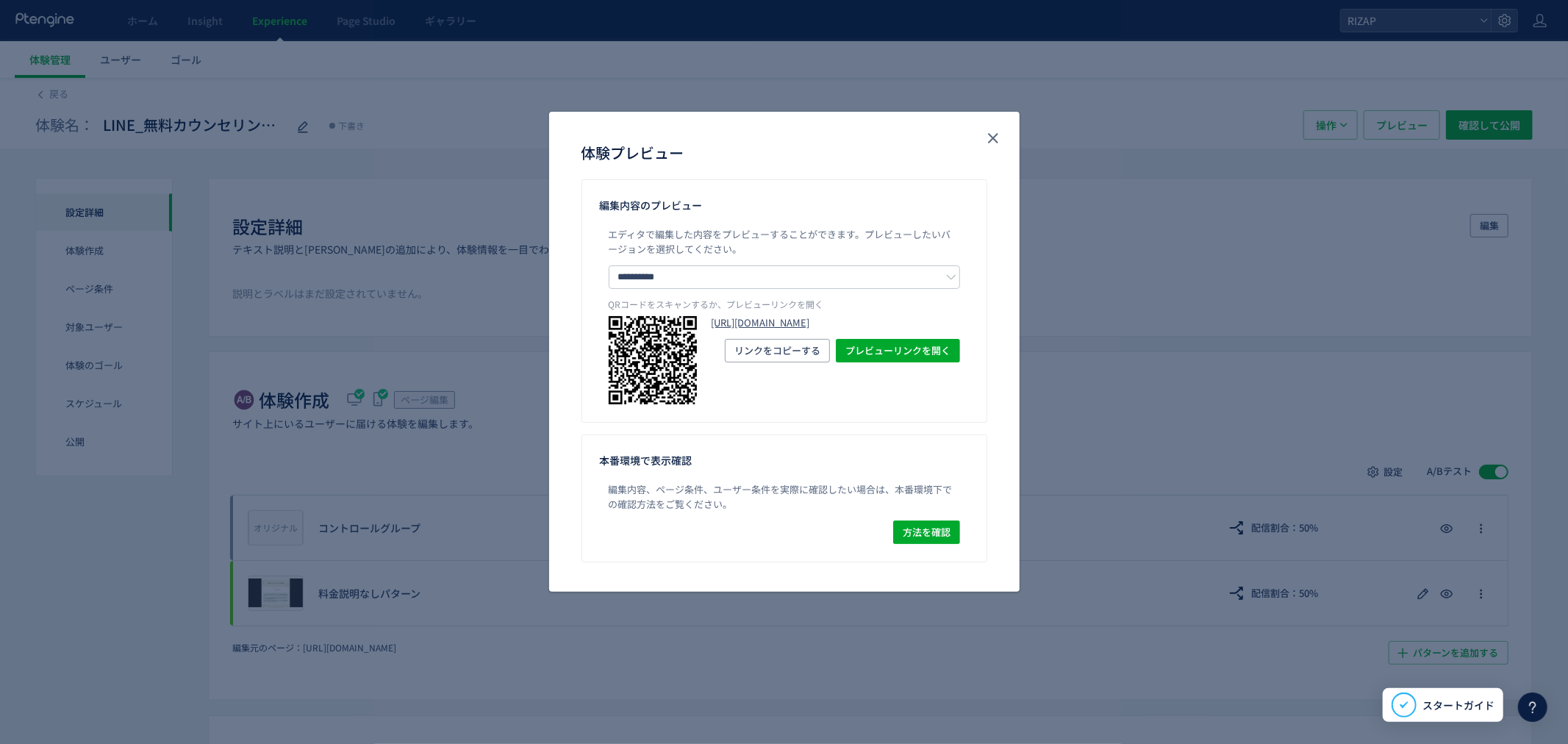
click at [829, 330] on link "[URL][DOMAIN_NAME]" at bounding box center [835, 323] width 248 height 14
click at [430, 289] on div "**********" at bounding box center [784, 372] width 1568 height 744
click at [987, 138] on icon "close" at bounding box center [993, 137] width 17 height 17
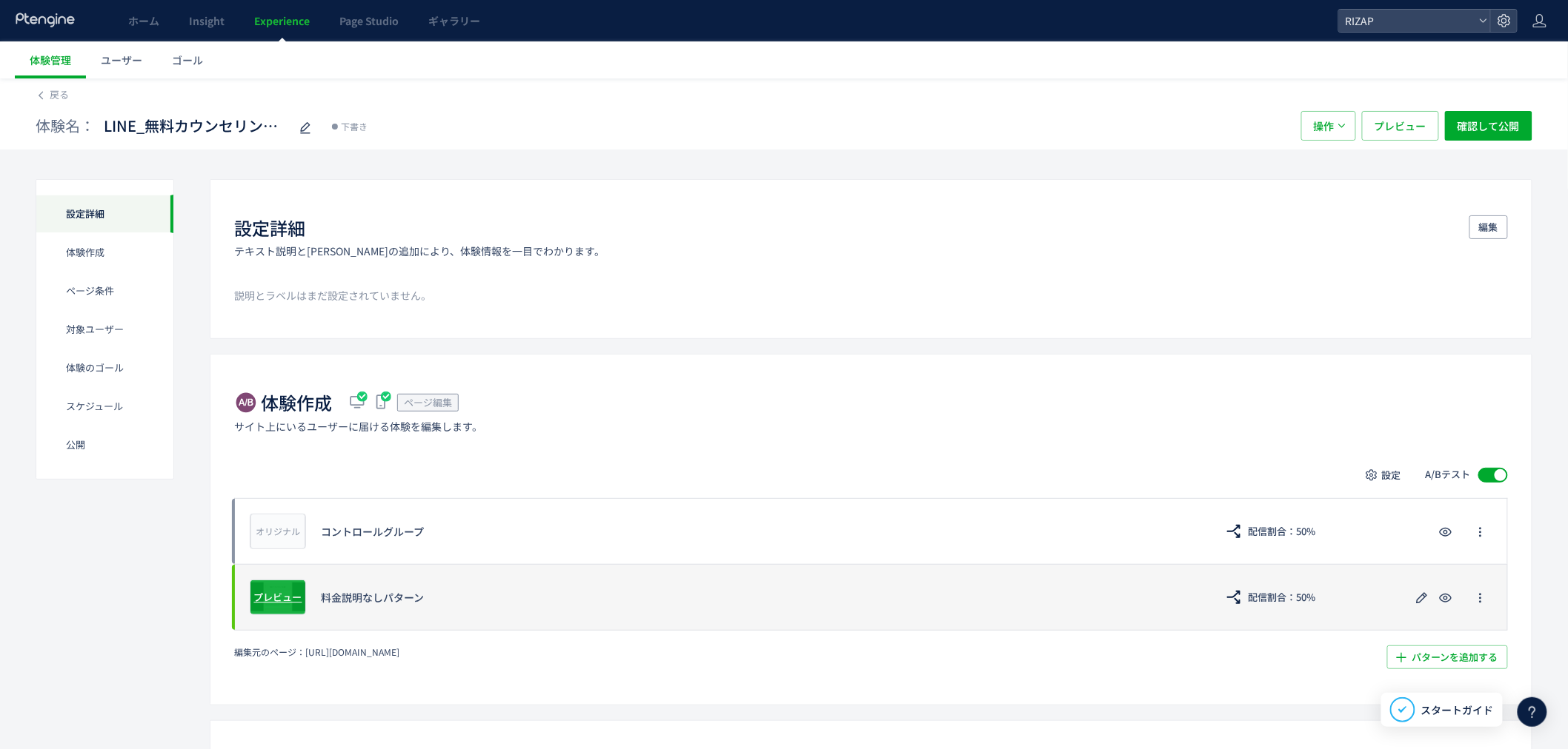
click at [286, 595] on span "プレビュー" at bounding box center [278, 597] width 48 height 14
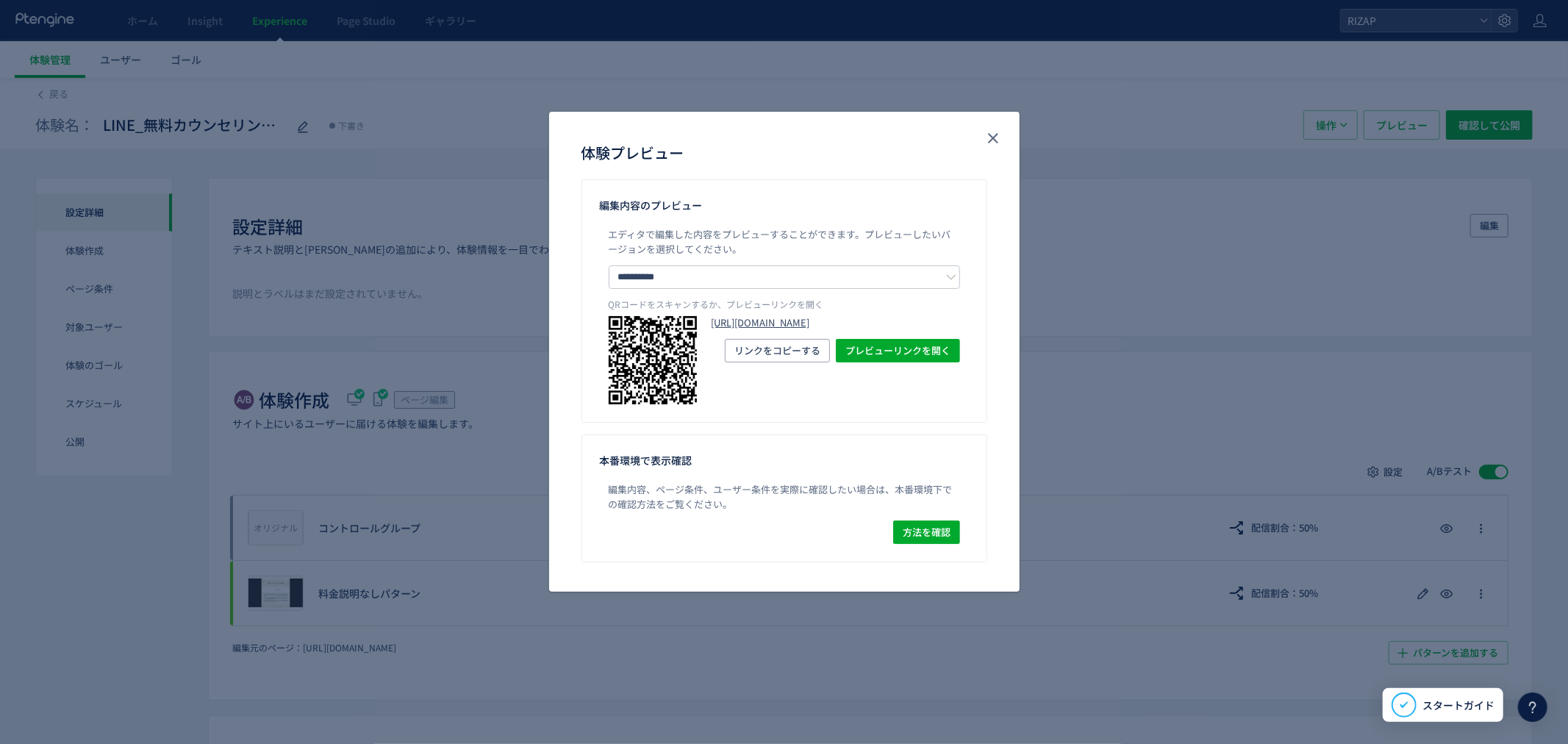
click at [829, 330] on link "[URL][DOMAIN_NAME]" at bounding box center [835, 323] width 248 height 14
